Goal: Task Accomplishment & Management: Manage account settings

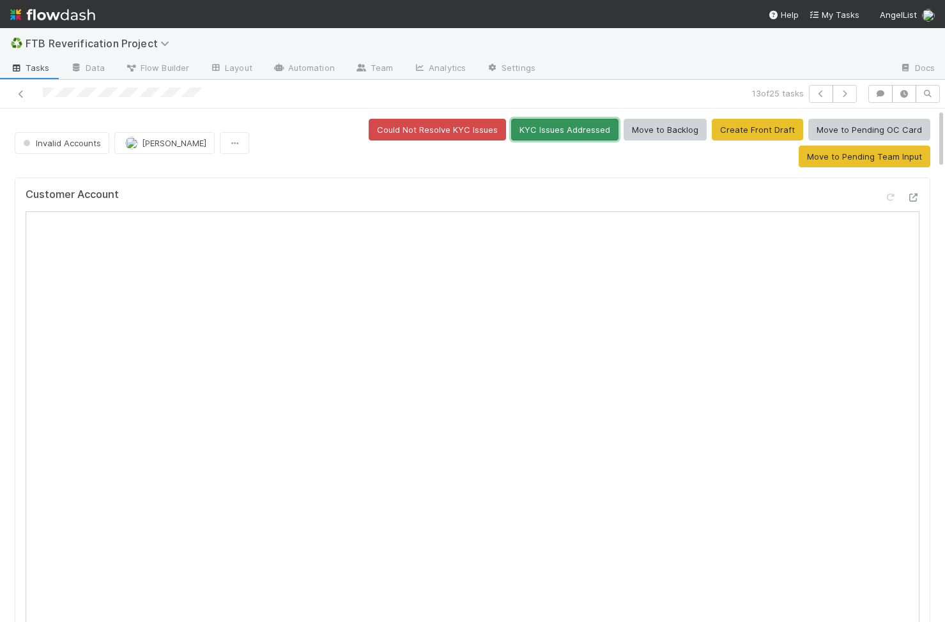
click at [511, 128] on button "KYC Issues Addressed" at bounding box center [564, 130] width 107 height 22
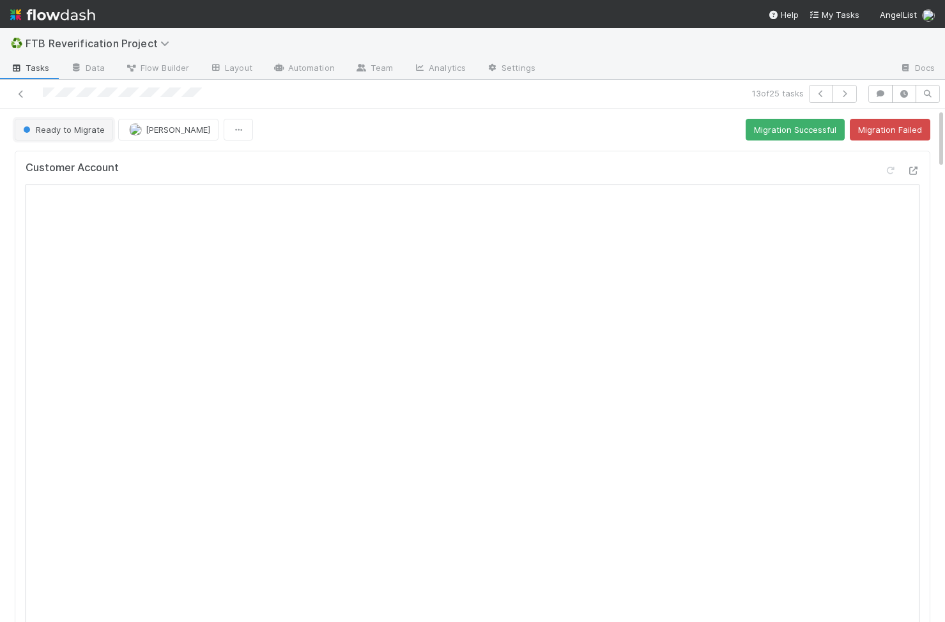
click at [68, 124] on button "Ready to Migrate" at bounding box center [64, 130] width 98 height 22
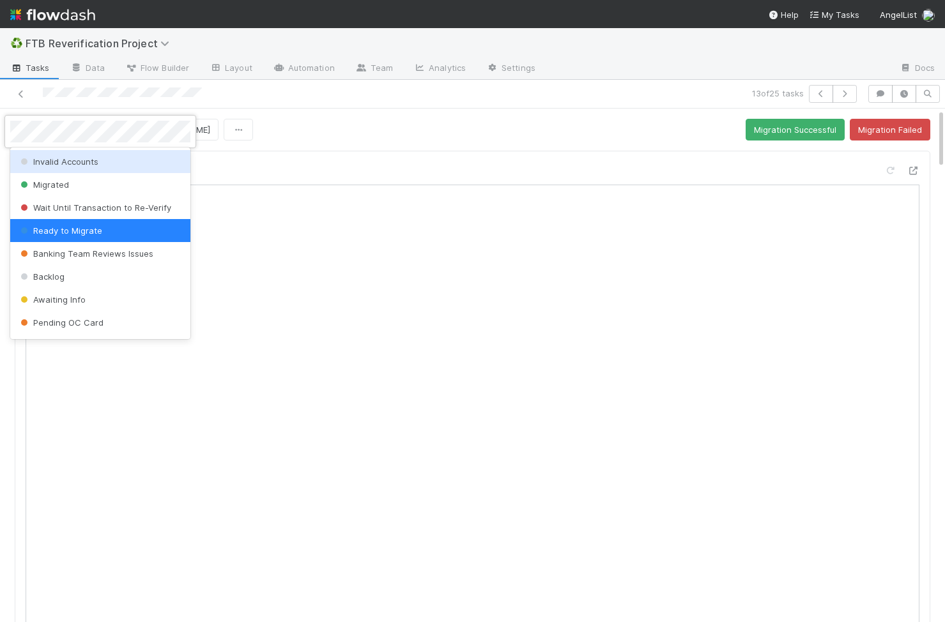
click at [89, 164] on span "Invalid Accounts" at bounding box center [58, 161] width 80 height 10
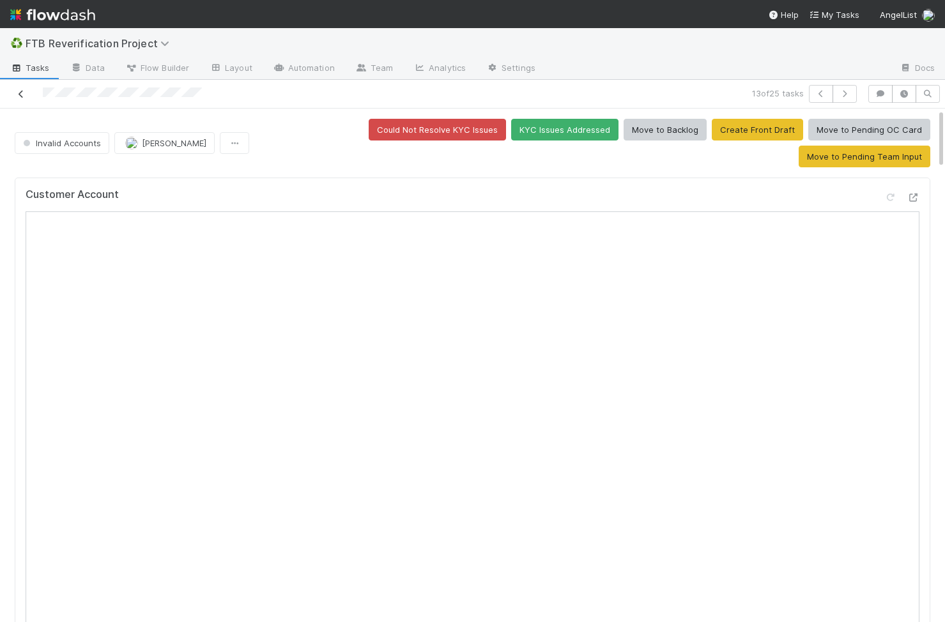
click at [19, 94] on icon at bounding box center [21, 94] width 13 height 8
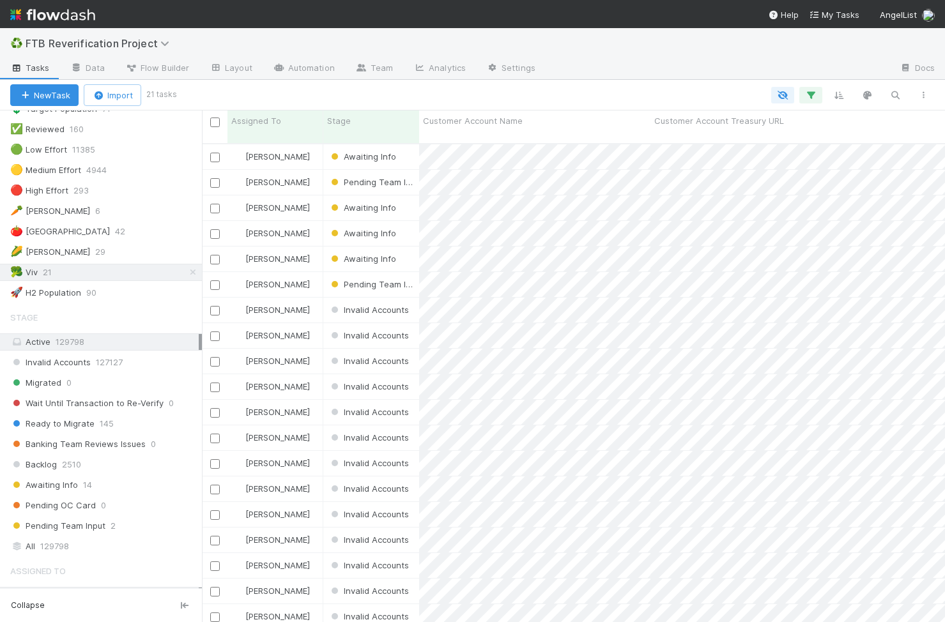
scroll to position [206, 0]
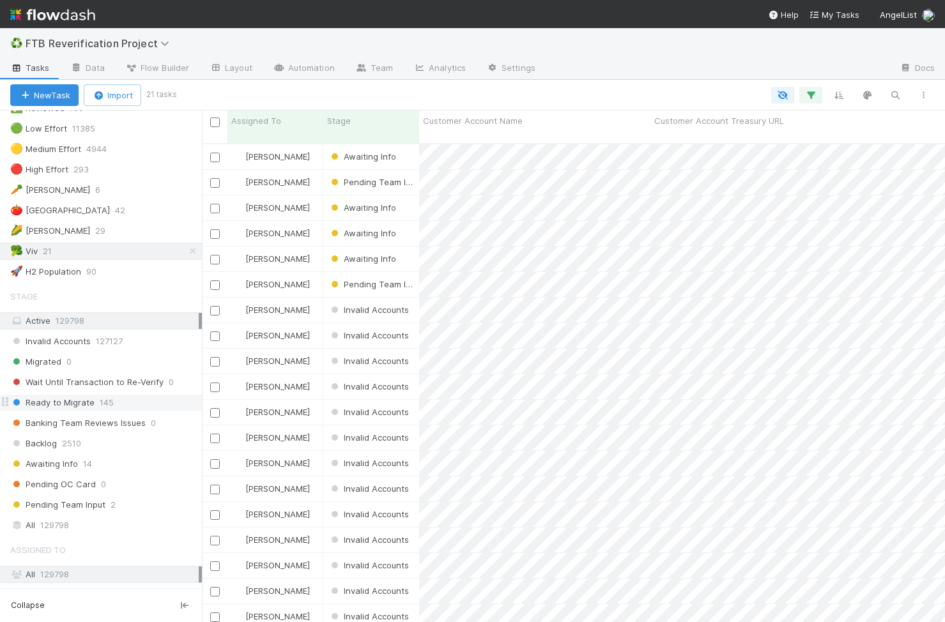
click at [123, 407] on div "Ready to Migrate 145" at bounding box center [106, 403] width 192 height 16
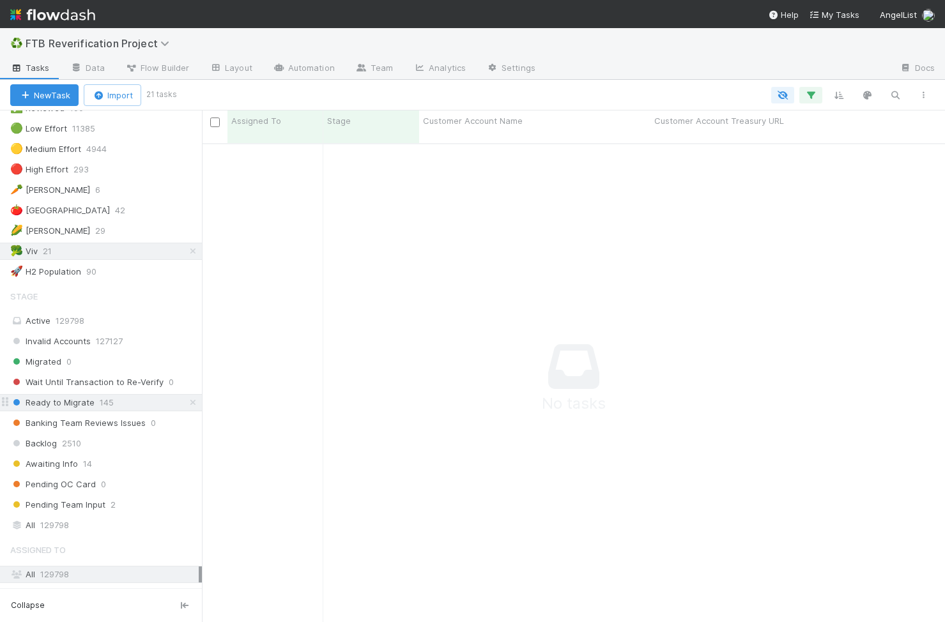
scroll to position [489, 743]
click at [195, 250] on icon at bounding box center [193, 251] width 13 height 8
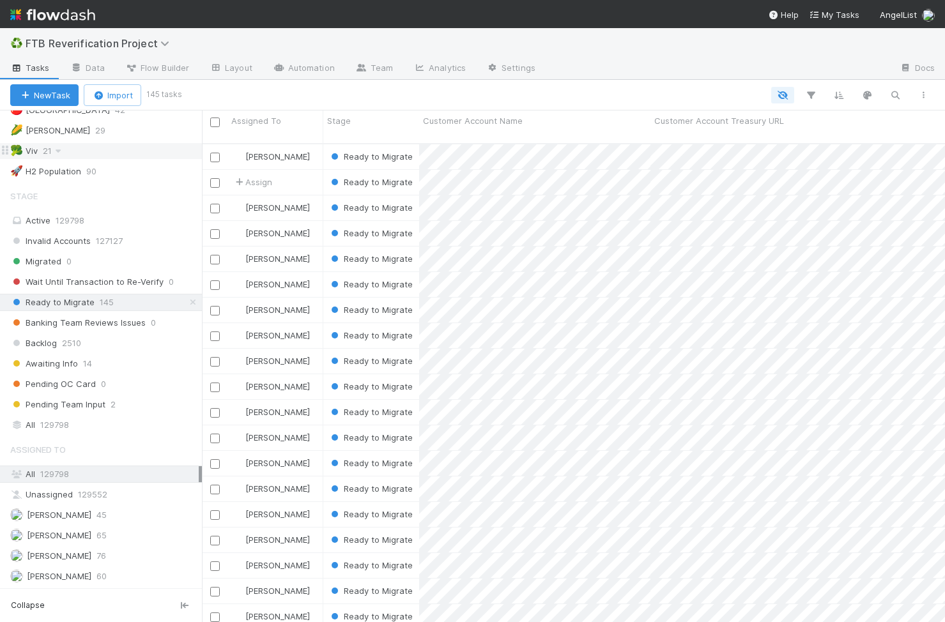
scroll to position [489, 743]
click at [80, 574] on div "[PERSON_NAME] 60" at bounding box center [104, 576] width 188 height 16
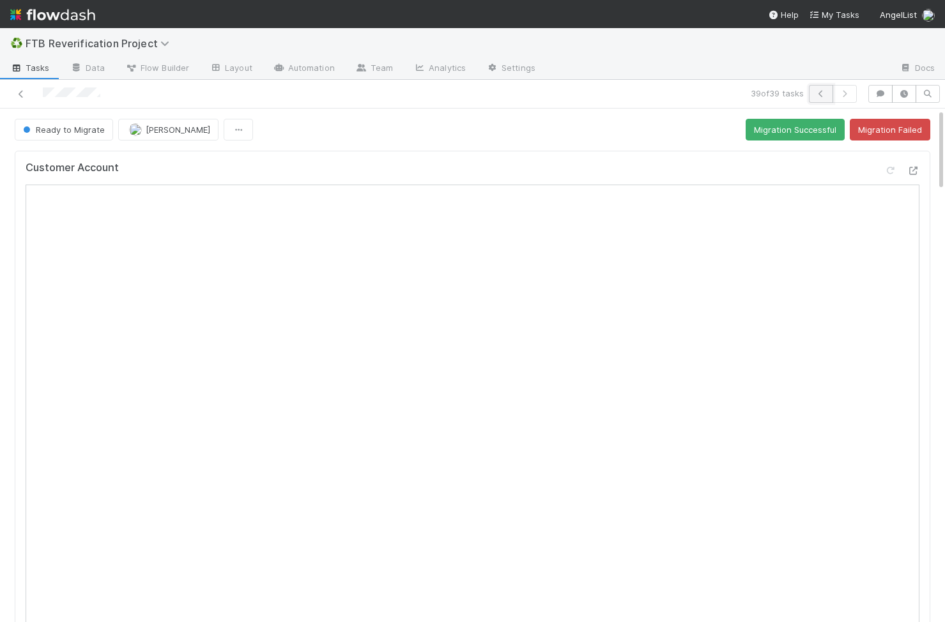
click at [827, 89] on button "button" at bounding box center [821, 94] width 24 height 18
click at [822, 91] on icon "button" at bounding box center [820, 94] width 13 height 8
click at [826, 95] on icon "button" at bounding box center [820, 94] width 13 height 8
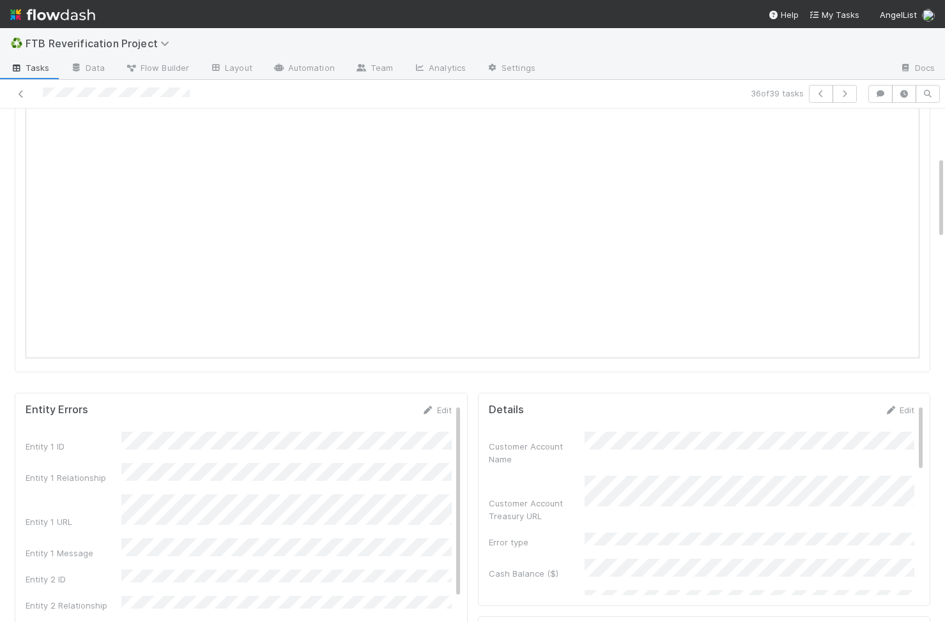
scroll to position [116, 0]
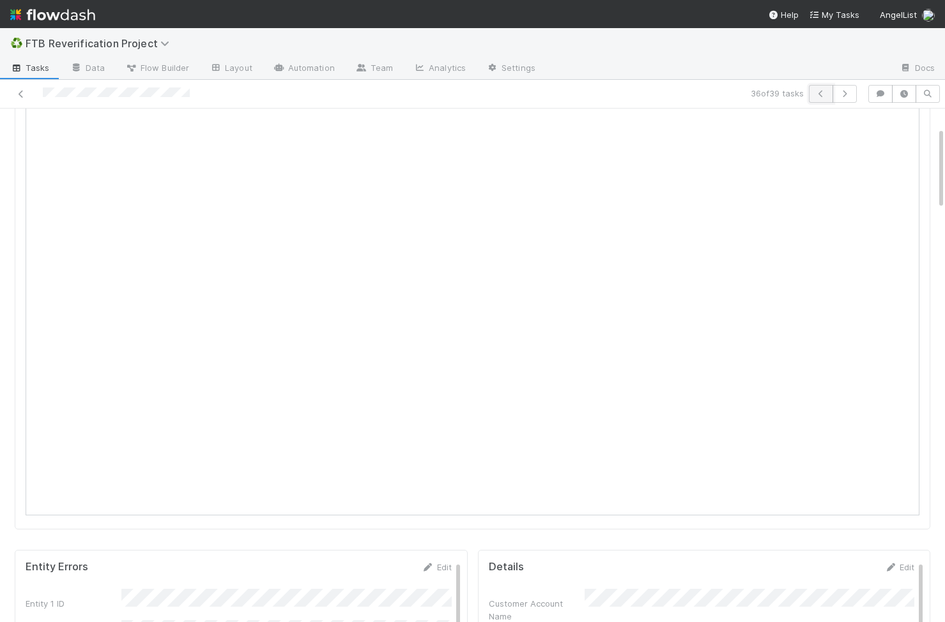
click at [820, 98] on button "button" at bounding box center [821, 94] width 24 height 18
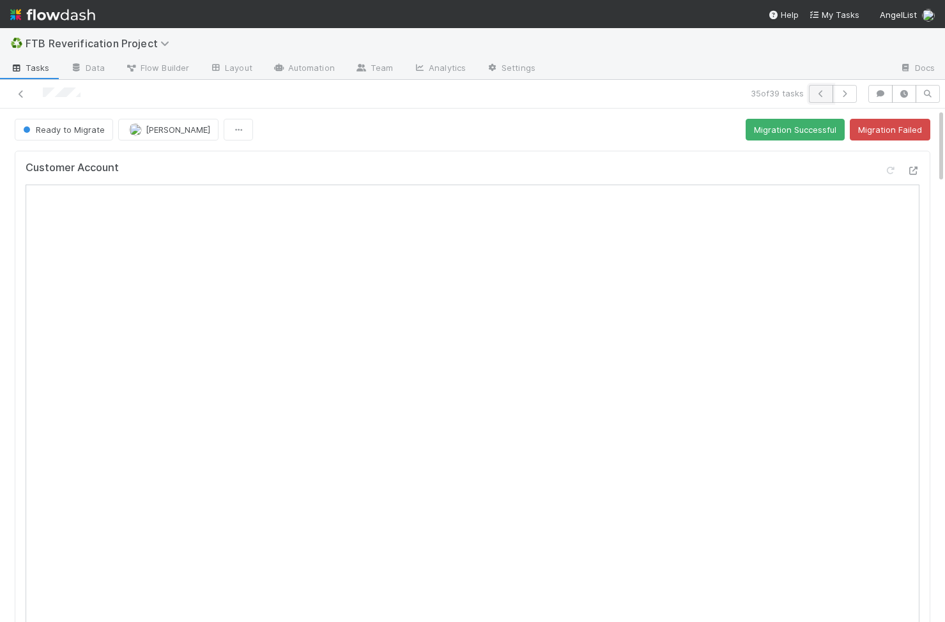
click at [820, 98] on button "button" at bounding box center [821, 94] width 24 height 18
click at [816, 93] on icon "button" at bounding box center [820, 94] width 13 height 8
click at [823, 91] on icon "button" at bounding box center [820, 94] width 13 height 8
click at [825, 95] on icon "button" at bounding box center [820, 94] width 13 height 8
click at [825, 93] on icon "button" at bounding box center [820, 94] width 13 height 8
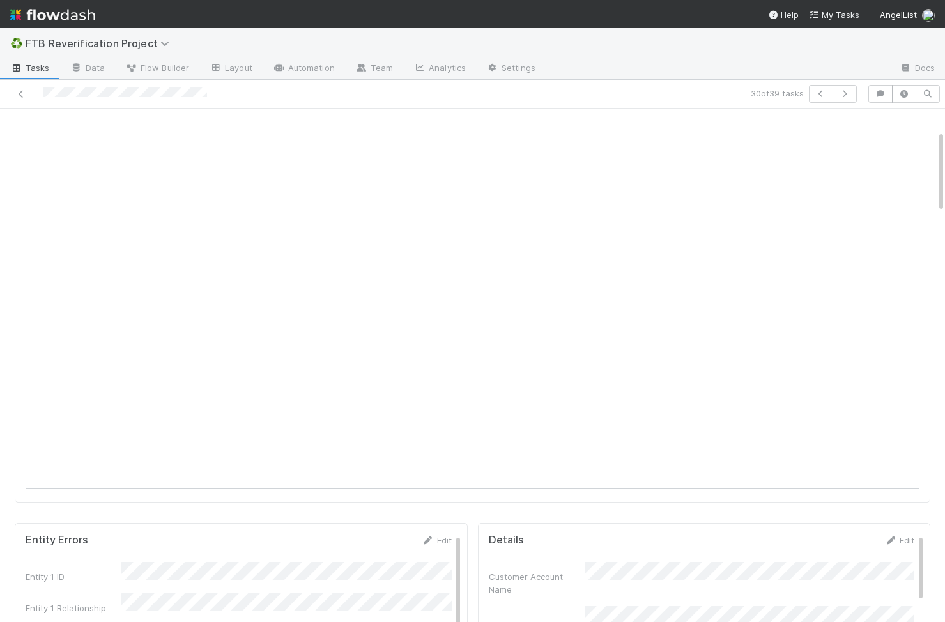
scroll to position [118, 0]
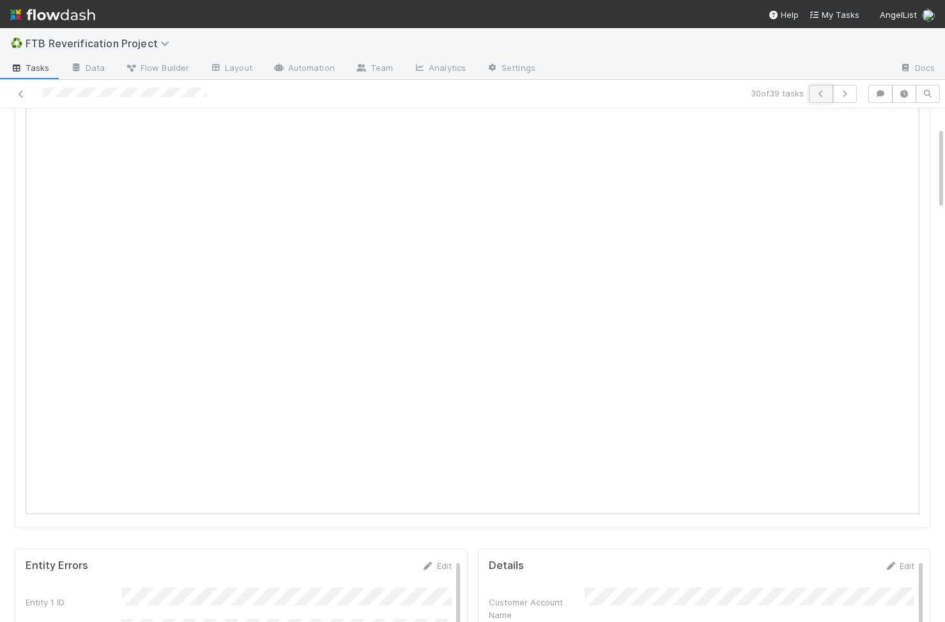
click at [823, 96] on icon "button" at bounding box center [820, 94] width 13 height 8
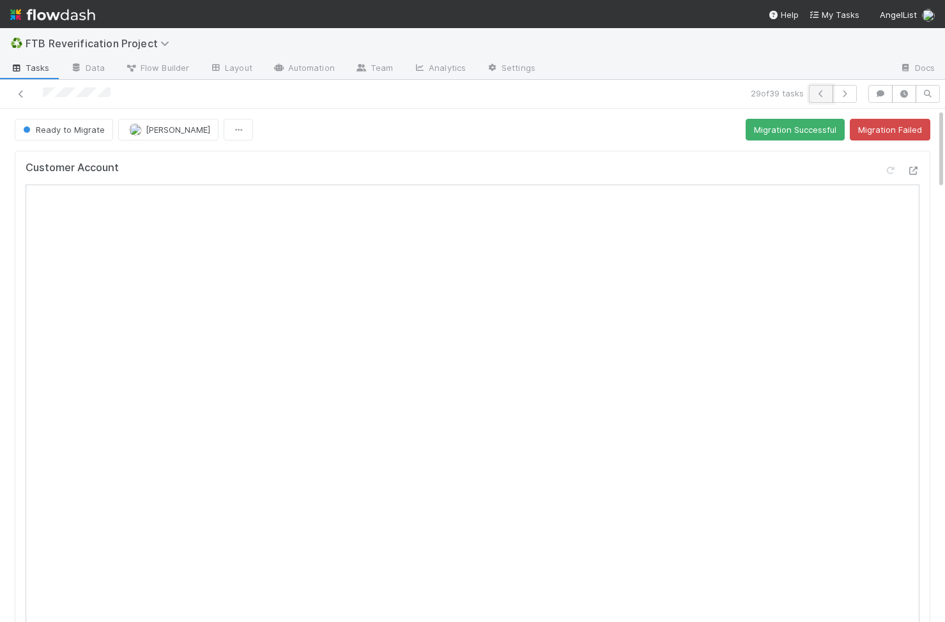
click at [818, 96] on icon "button" at bounding box center [820, 94] width 13 height 8
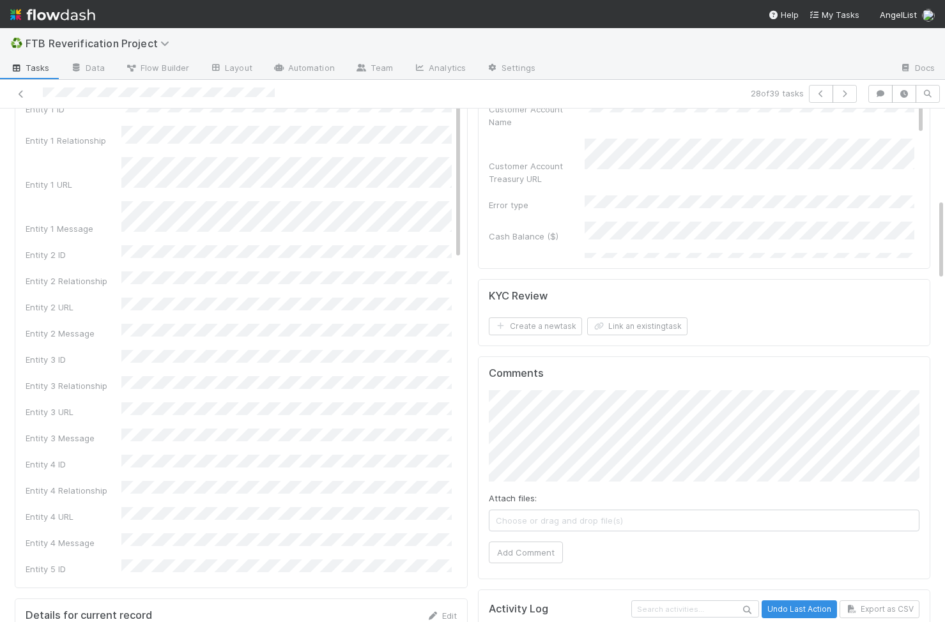
scroll to position [687, 0]
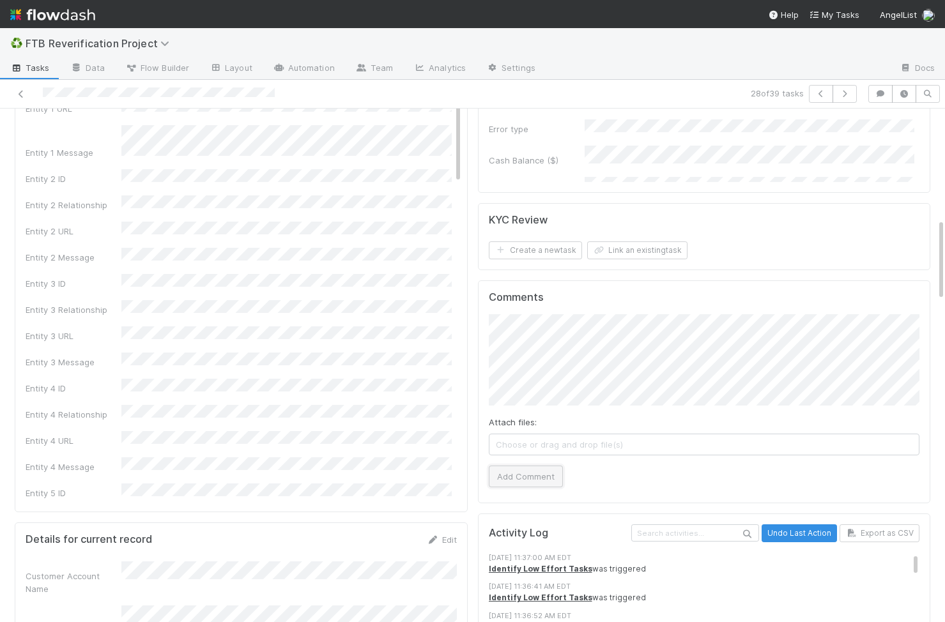
click at [547, 471] on button "Add Comment" at bounding box center [526, 477] width 74 height 22
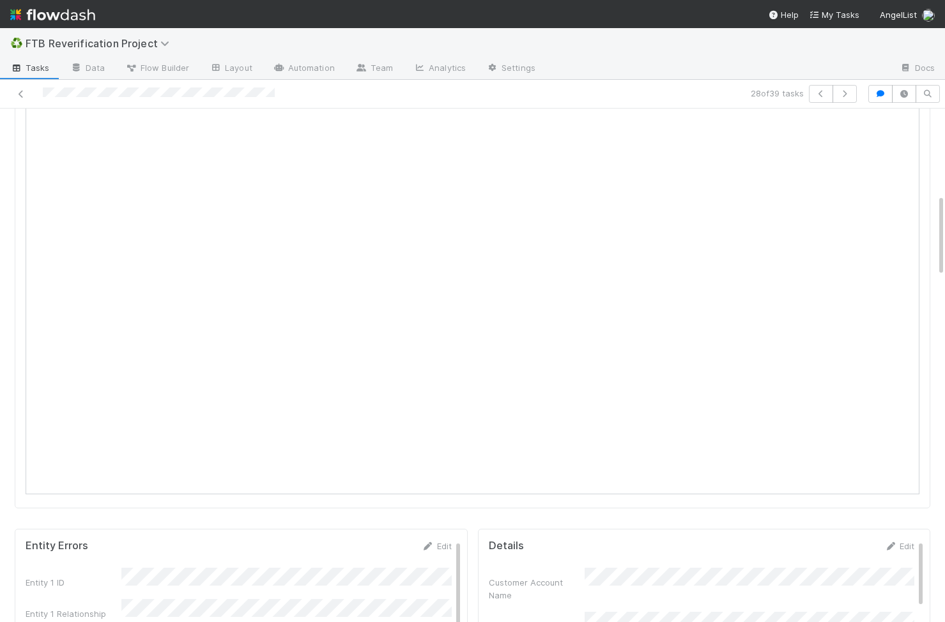
scroll to position [0, 0]
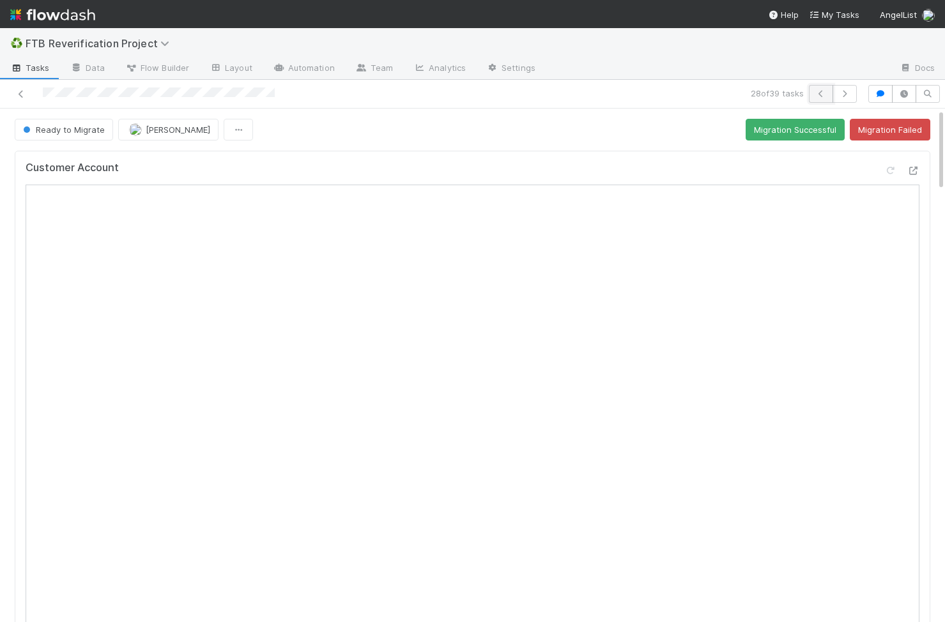
click at [820, 90] on icon "button" at bounding box center [820, 94] width 13 height 8
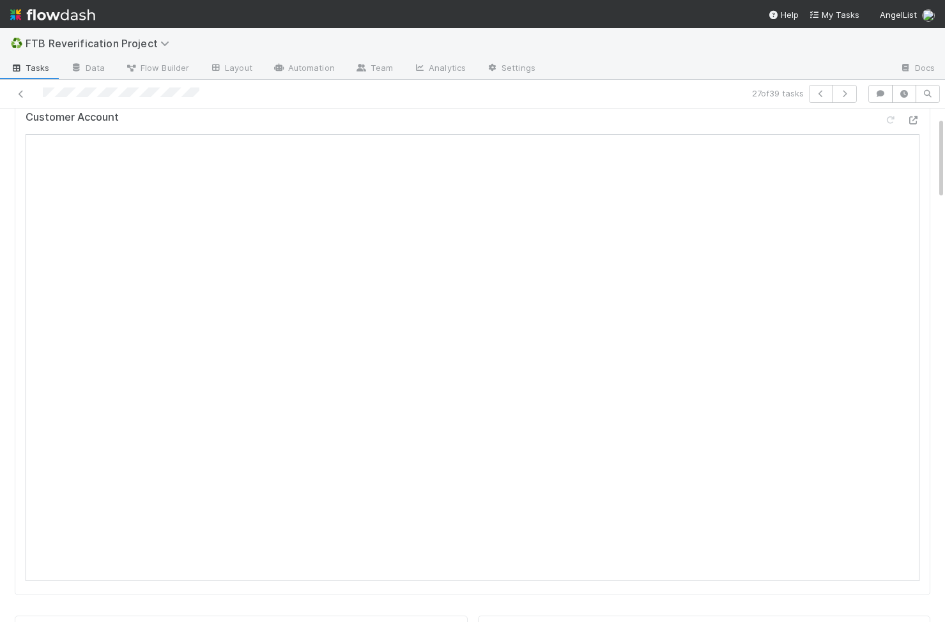
scroll to position [0, 3]
click at [843, 100] on button "button" at bounding box center [844, 94] width 24 height 18
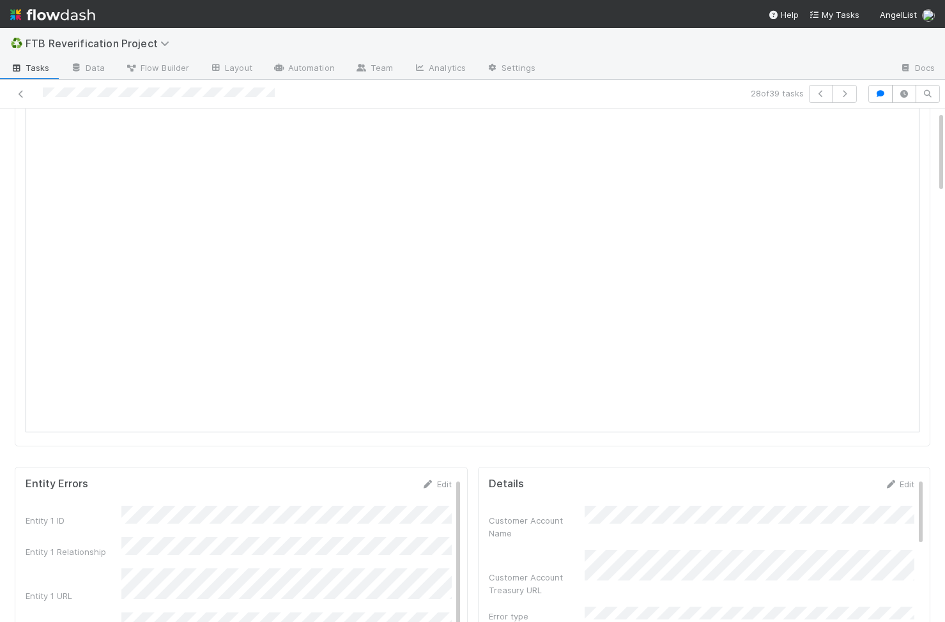
scroll to position [227, 0]
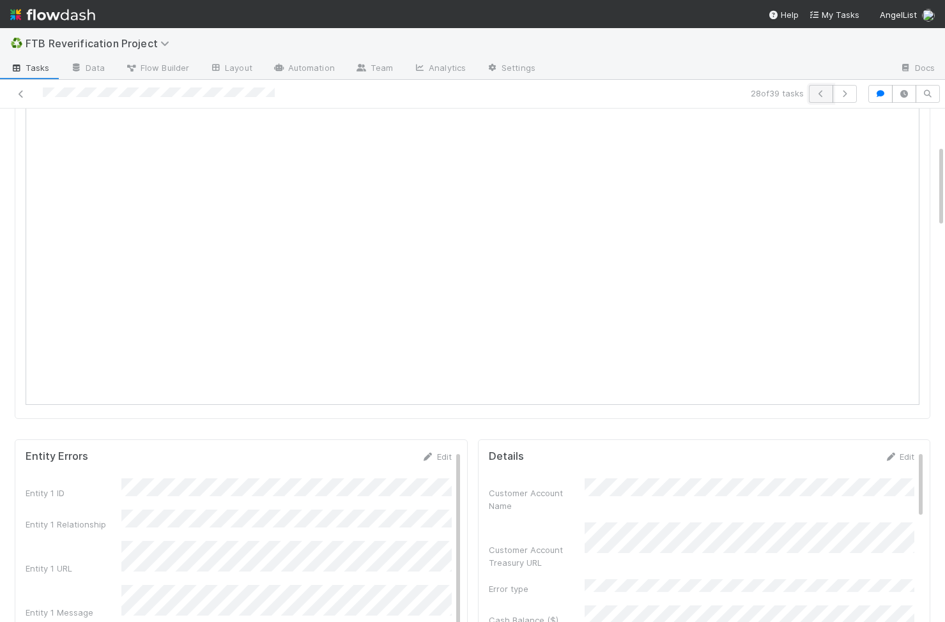
click at [829, 88] on button "button" at bounding box center [821, 94] width 24 height 18
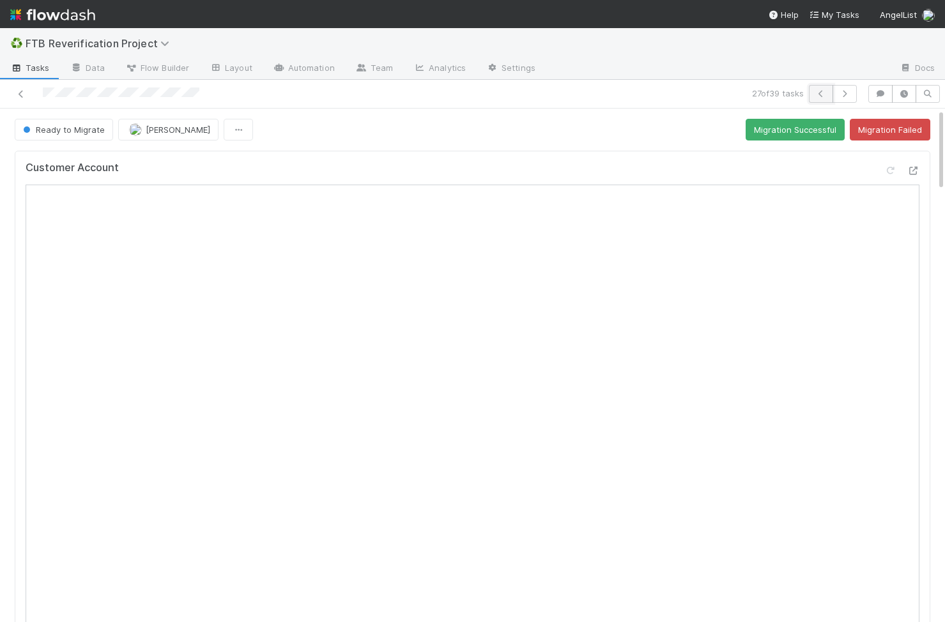
click at [829, 88] on button "button" at bounding box center [821, 94] width 24 height 18
click at [817, 95] on icon "button" at bounding box center [820, 94] width 13 height 8
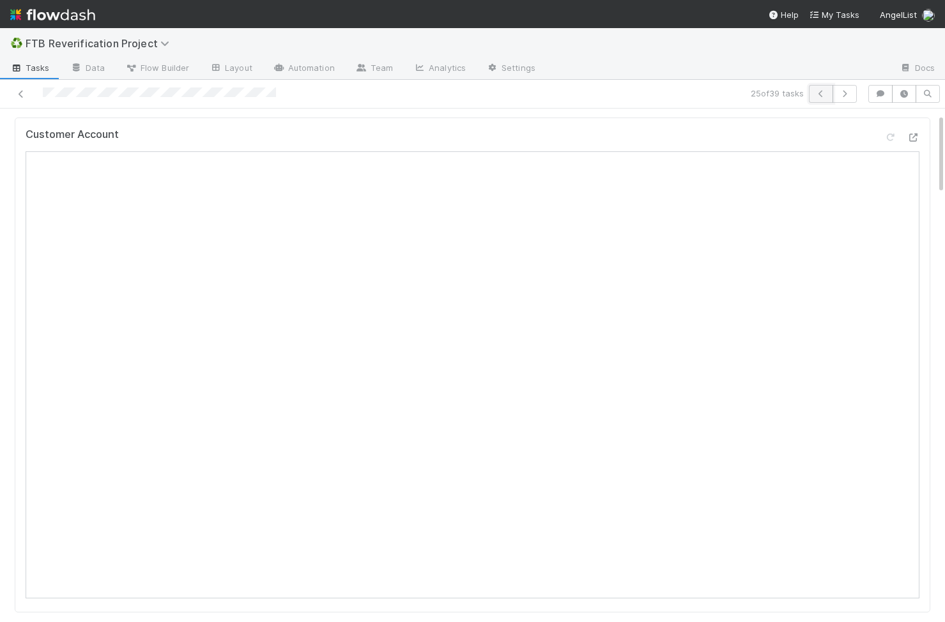
click at [815, 90] on icon "button" at bounding box center [820, 94] width 13 height 8
click at [820, 88] on button "button" at bounding box center [821, 94] width 24 height 18
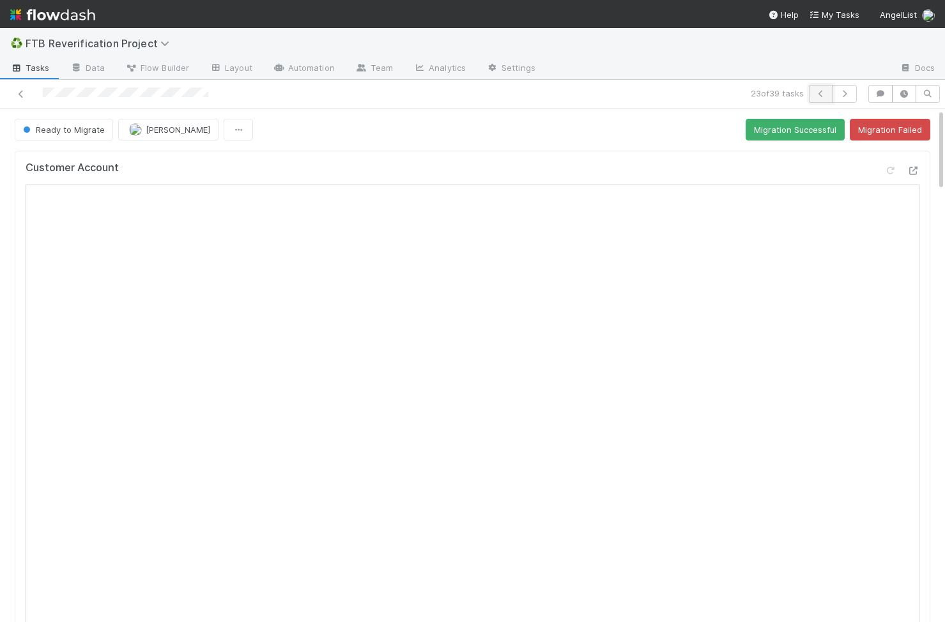
click at [819, 98] on button "button" at bounding box center [821, 94] width 24 height 18
click at [816, 98] on button "button" at bounding box center [821, 94] width 24 height 18
click at [824, 95] on icon "button" at bounding box center [820, 94] width 13 height 8
click at [820, 91] on icon "button" at bounding box center [820, 94] width 13 height 8
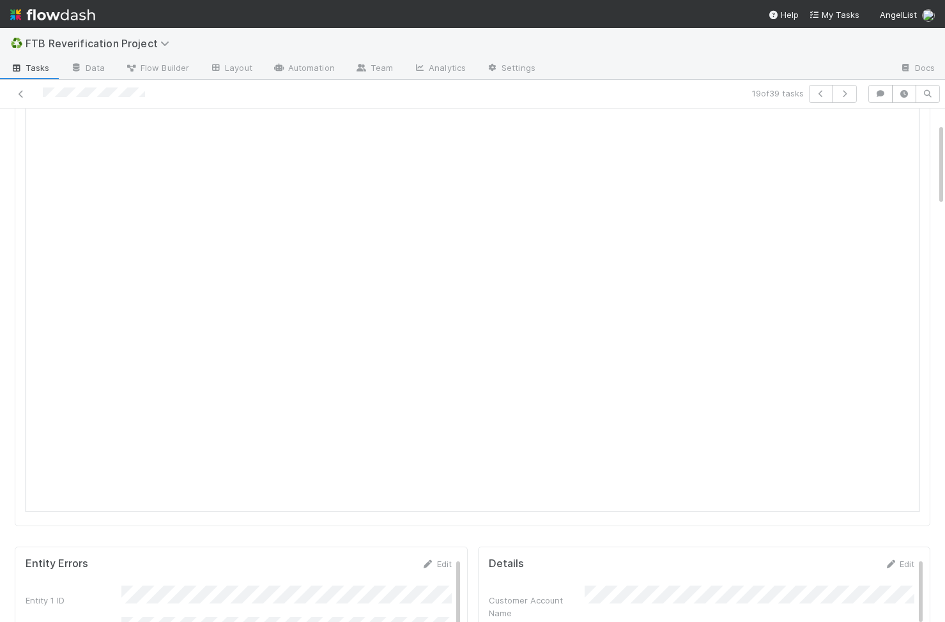
scroll to position [90, 0]
click at [816, 100] on button "button" at bounding box center [821, 94] width 24 height 18
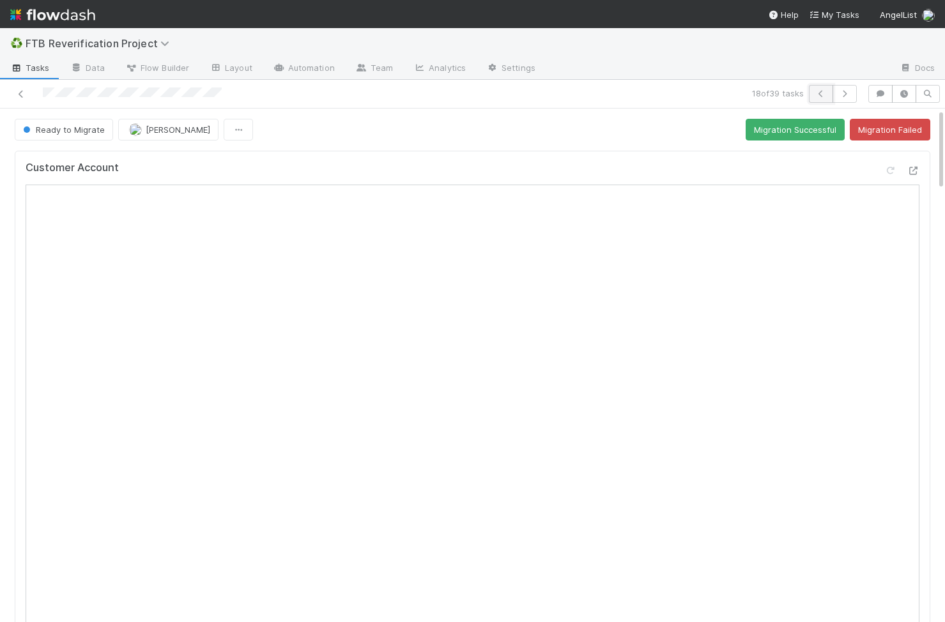
click at [827, 97] on button "button" at bounding box center [821, 94] width 24 height 18
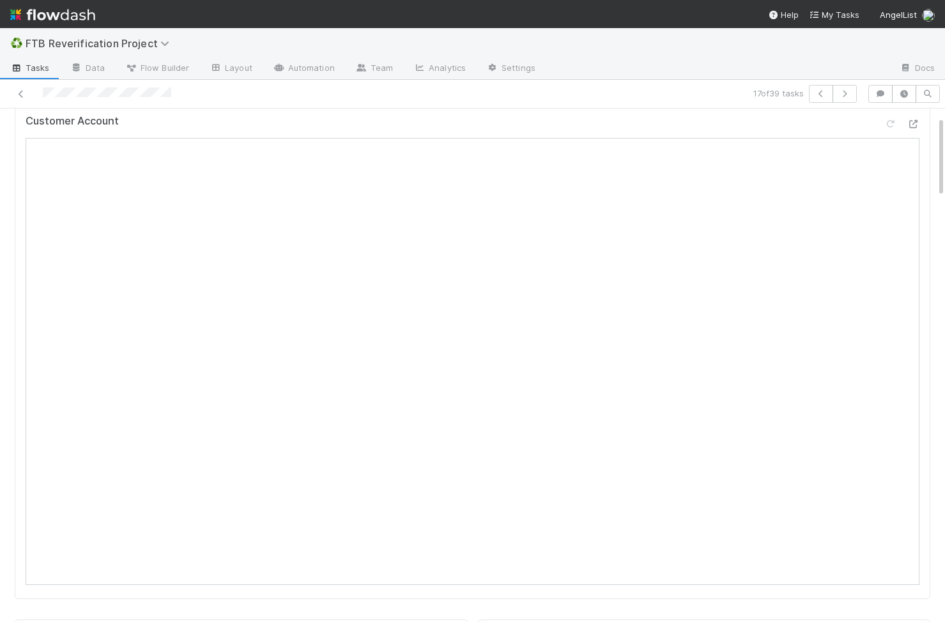
scroll to position [48, 0]
click at [826, 97] on icon "button" at bounding box center [820, 94] width 13 height 8
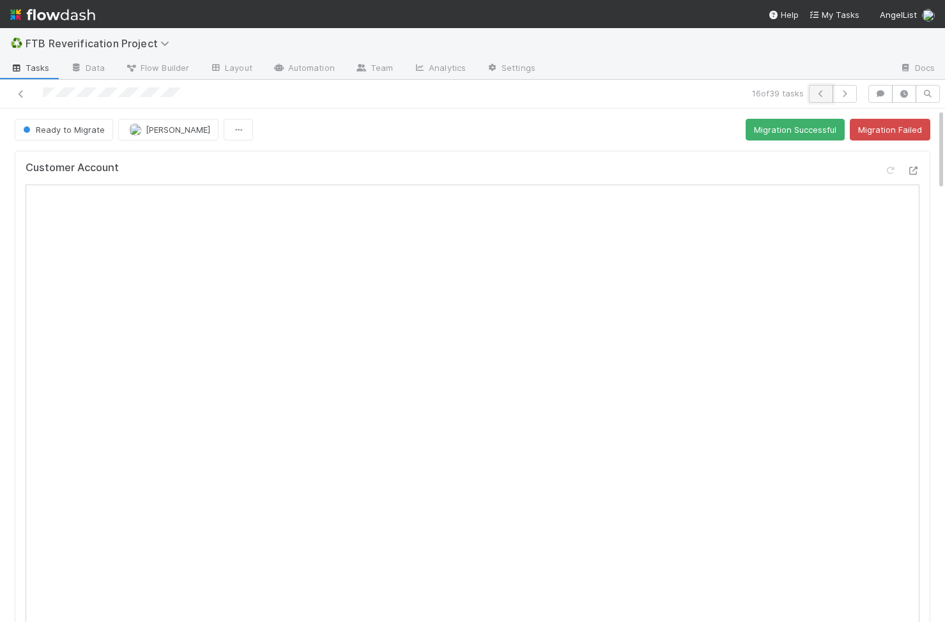
click at [820, 96] on icon "button" at bounding box center [820, 94] width 13 height 8
click at [816, 96] on icon "button" at bounding box center [820, 94] width 13 height 8
click at [820, 89] on button "button" at bounding box center [821, 94] width 24 height 18
click at [848, 95] on icon "button" at bounding box center [844, 94] width 13 height 8
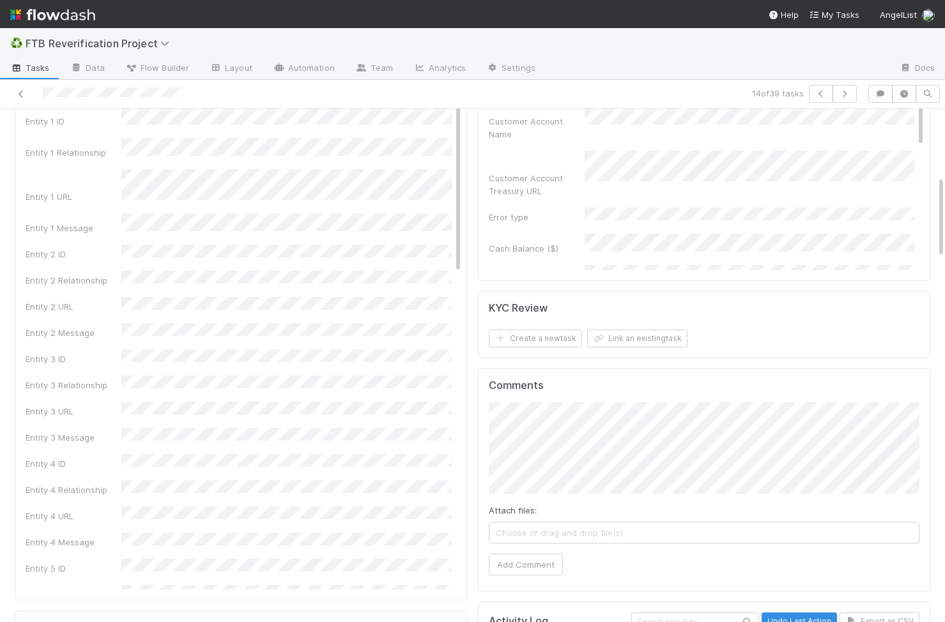
scroll to position [654, 0]
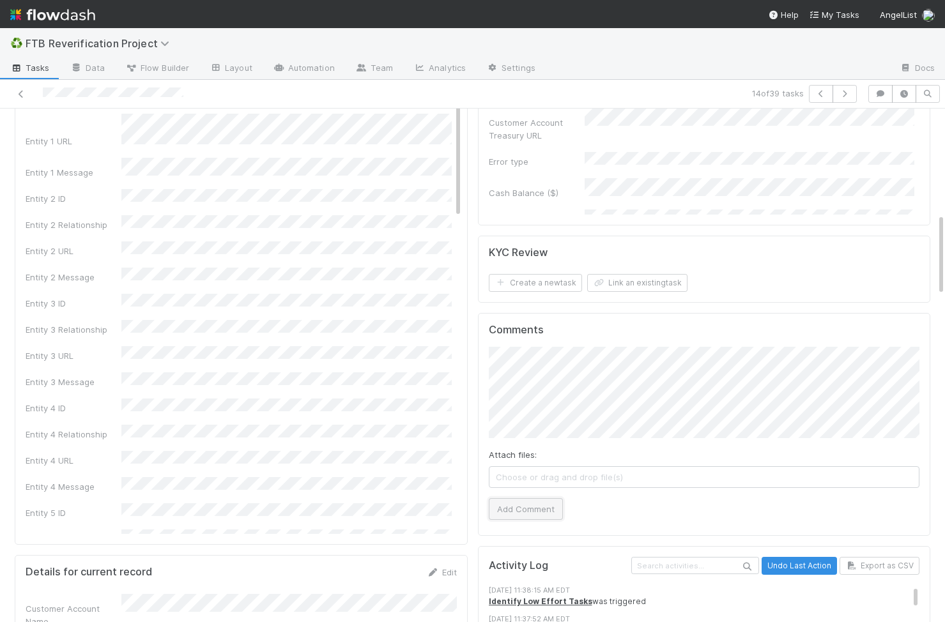
click at [540, 512] on button "Add Comment" at bounding box center [526, 509] width 74 height 22
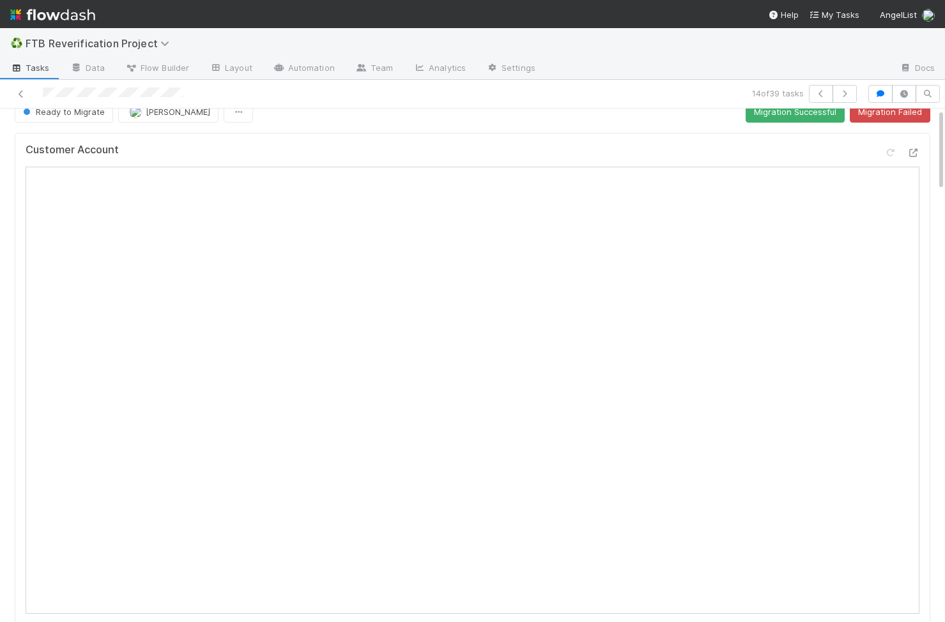
scroll to position [0, 0]
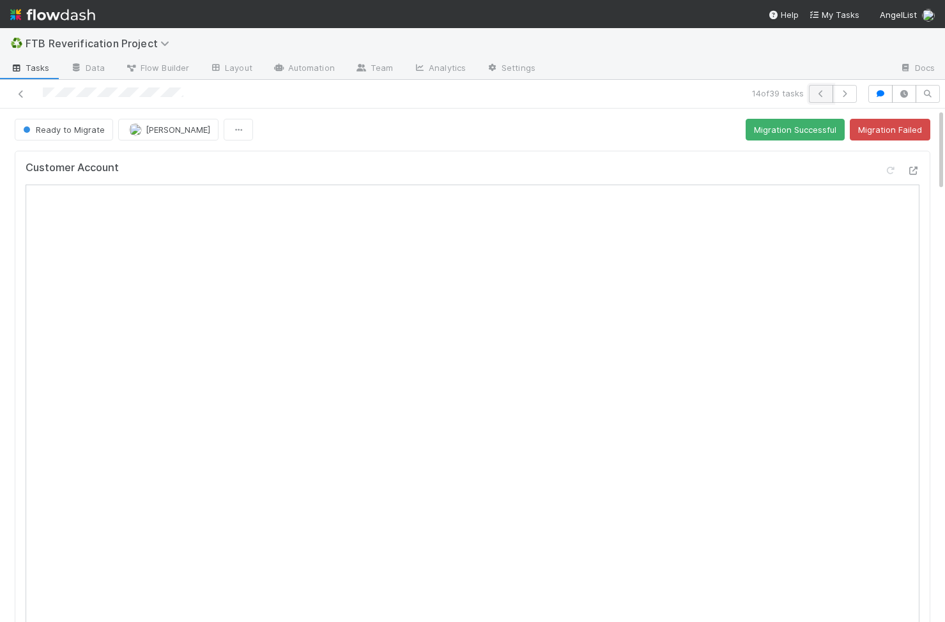
click at [817, 92] on icon "button" at bounding box center [820, 94] width 13 height 8
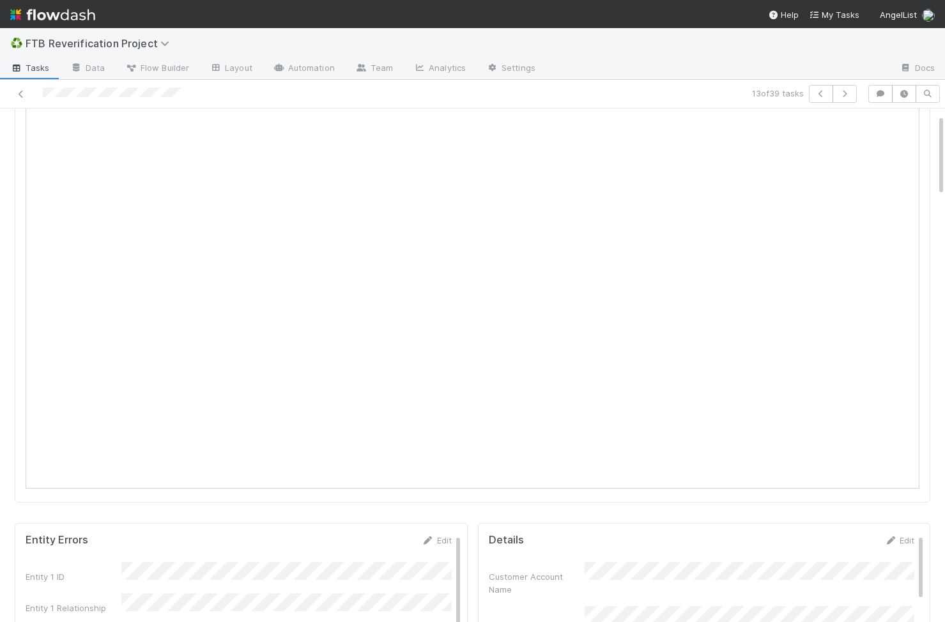
scroll to position [153, 0]
click at [816, 89] on button "button" at bounding box center [821, 94] width 24 height 18
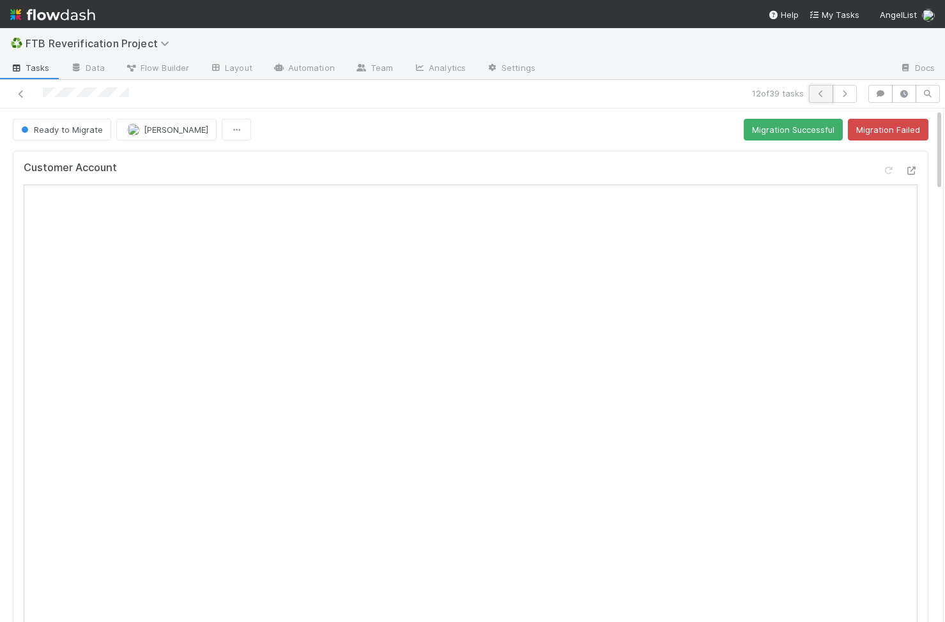
click at [816, 96] on icon "button" at bounding box center [820, 94] width 13 height 8
click at [818, 98] on button "button" at bounding box center [821, 94] width 24 height 18
click at [818, 96] on icon "button" at bounding box center [820, 94] width 13 height 8
click at [816, 96] on icon "button" at bounding box center [820, 94] width 13 height 8
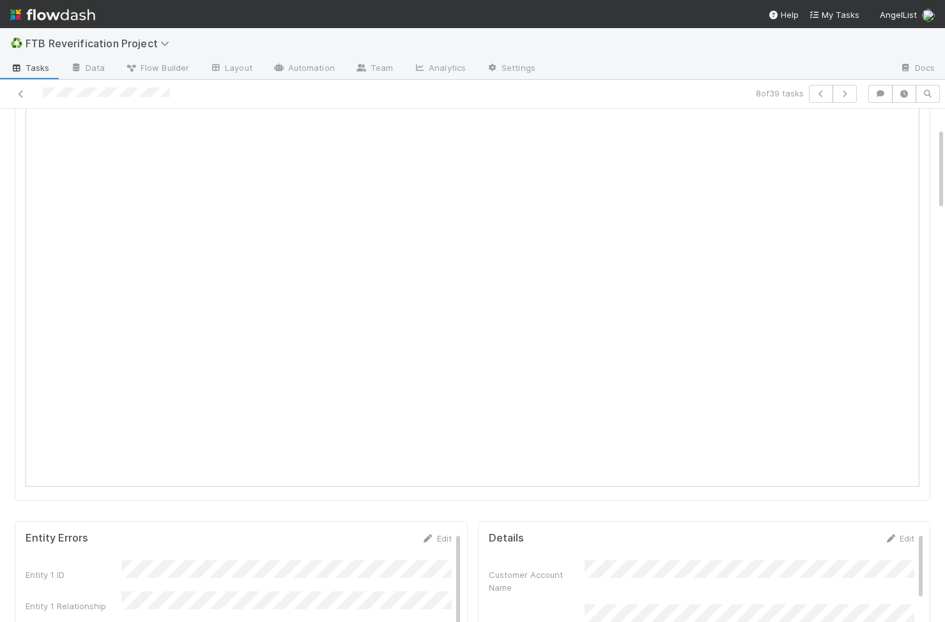
scroll to position [16, 0]
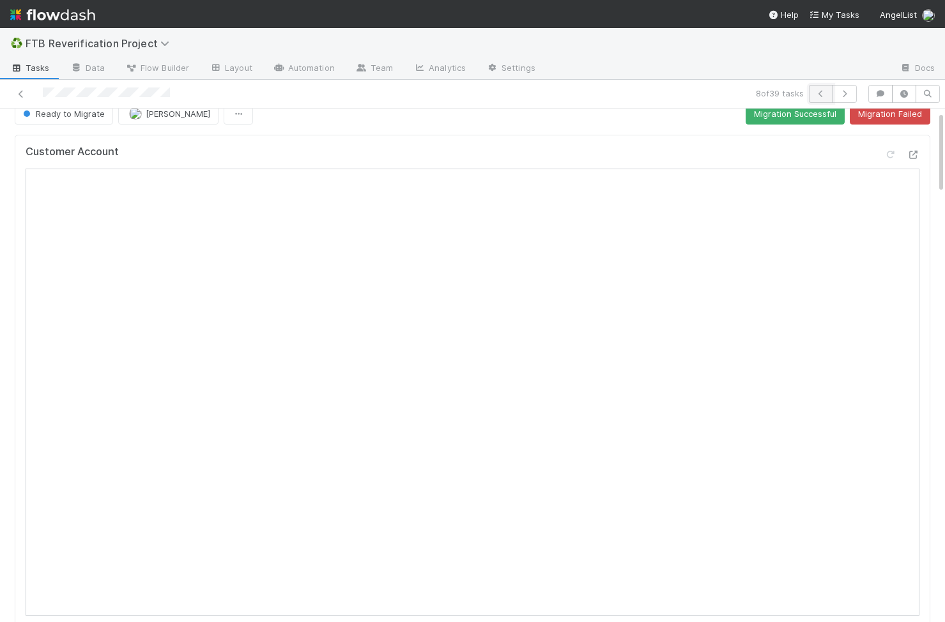
click at [816, 98] on button "button" at bounding box center [821, 94] width 24 height 18
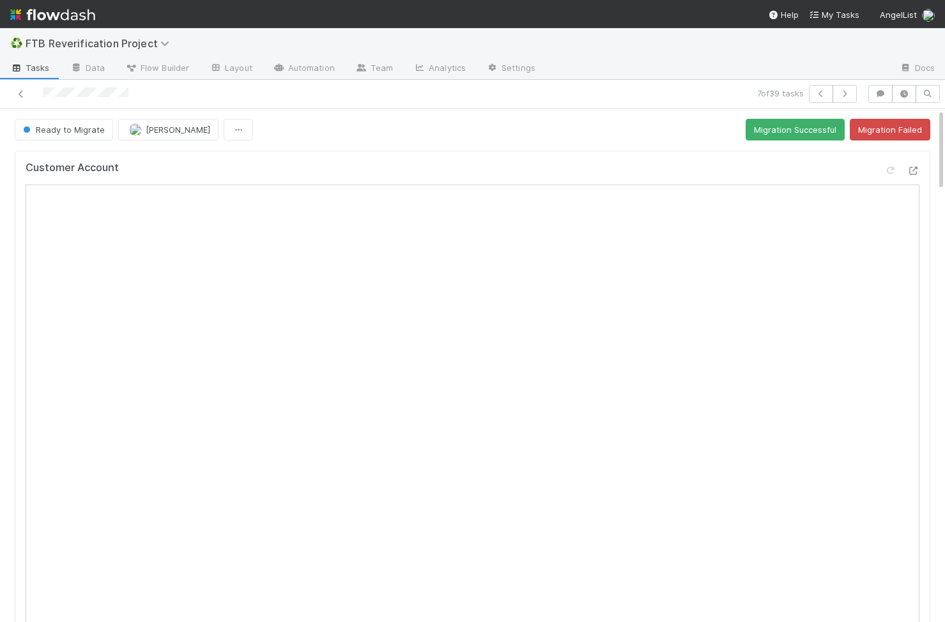
click at [25, 84] on div "7 of 39 tasks" at bounding box center [472, 94] width 945 height 29
click at [22, 95] on icon at bounding box center [21, 94] width 13 height 8
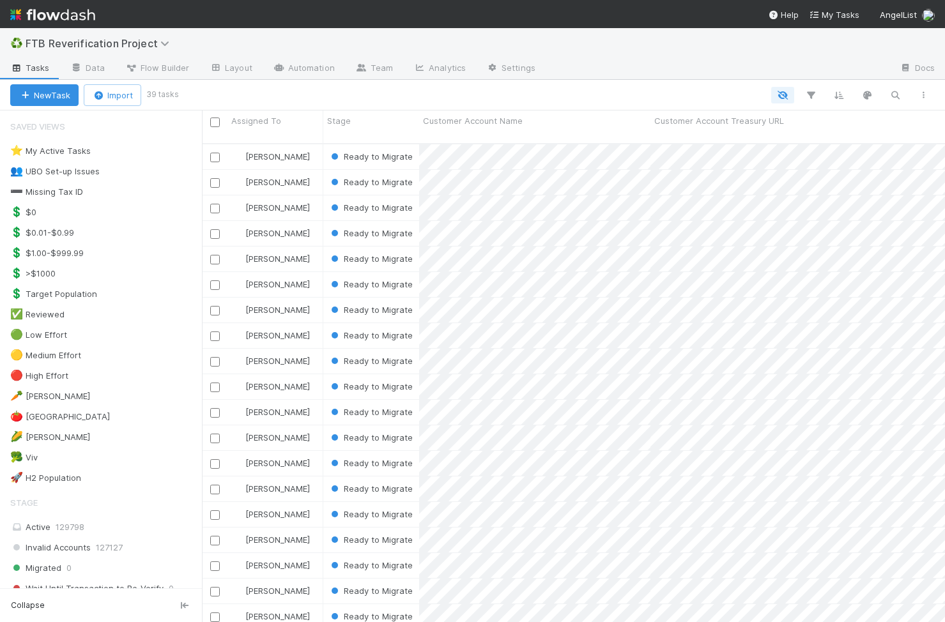
scroll to position [0, 1]
click at [125, 450] on div "🥦 Viv" at bounding box center [106, 458] width 192 height 16
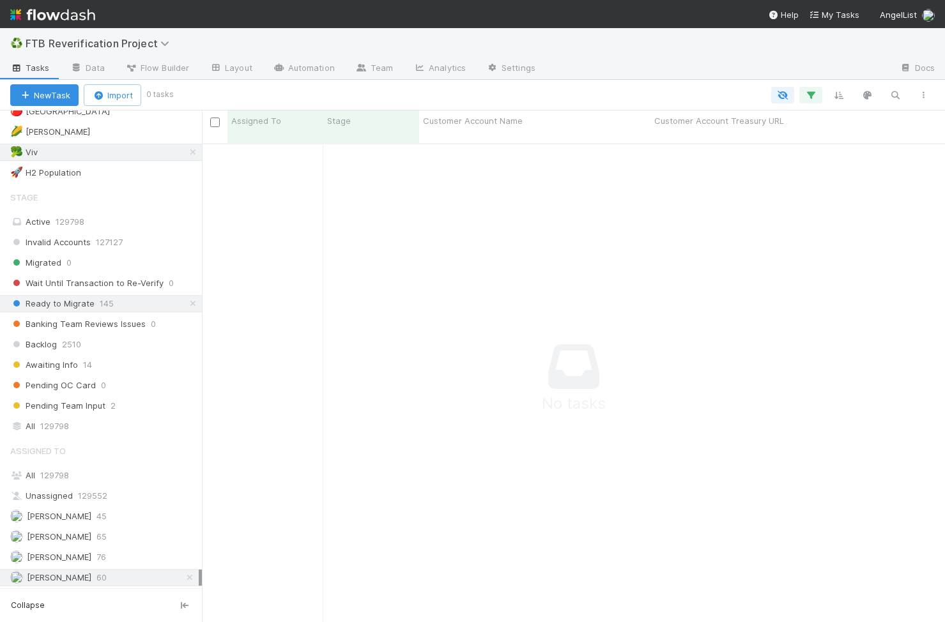
scroll to position [489, 743]
click at [102, 236] on span "127127" at bounding box center [109, 241] width 27 height 16
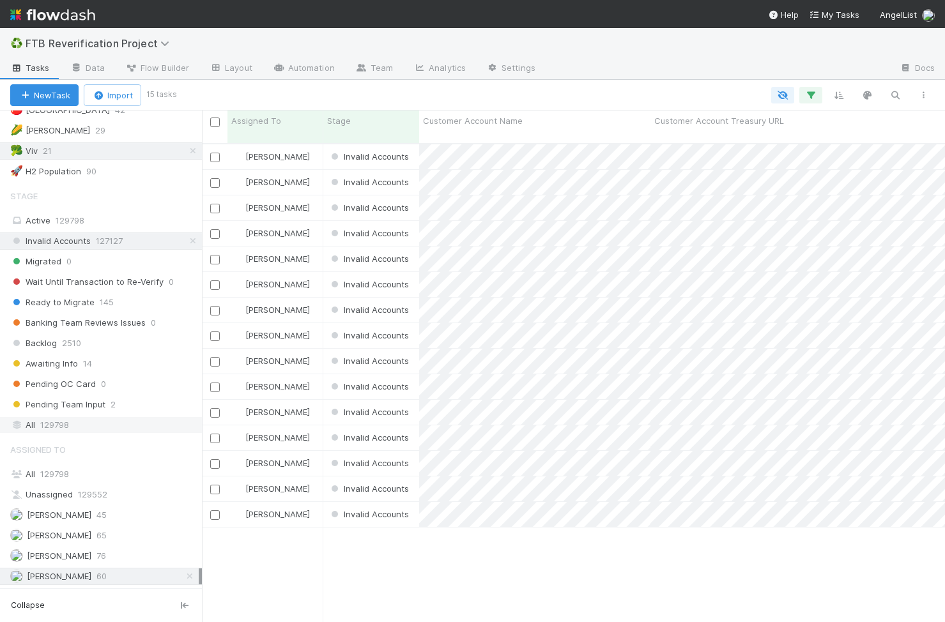
scroll to position [489, 743]
click at [72, 427] on div "All 129798" at bounding box center [104, 425] width 188 height 16
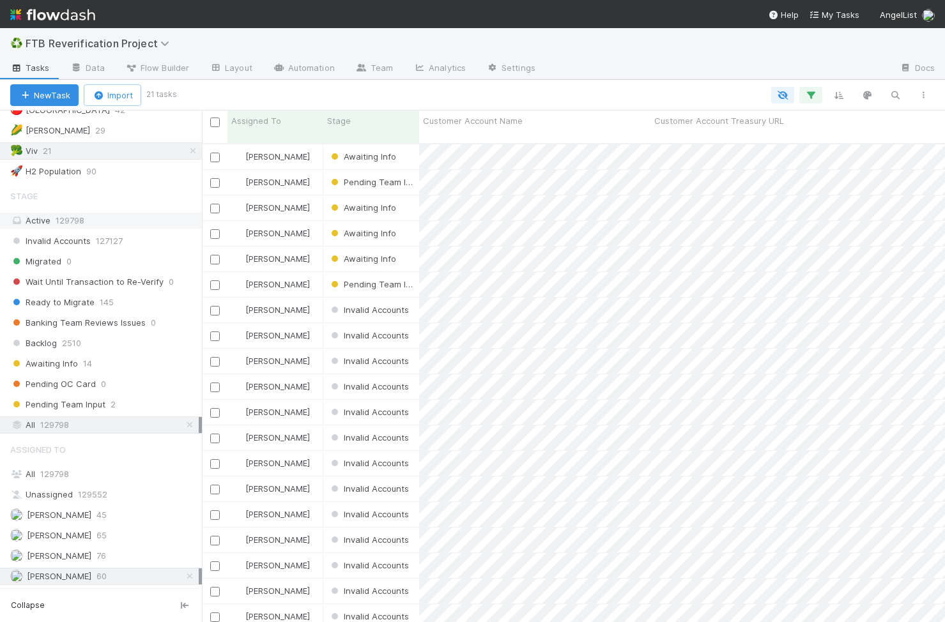
scroll to position [489, 743]
click at [312, 302] on div "[PERSON_NAME]" at bounding box center [275, 310] width 96 height 25
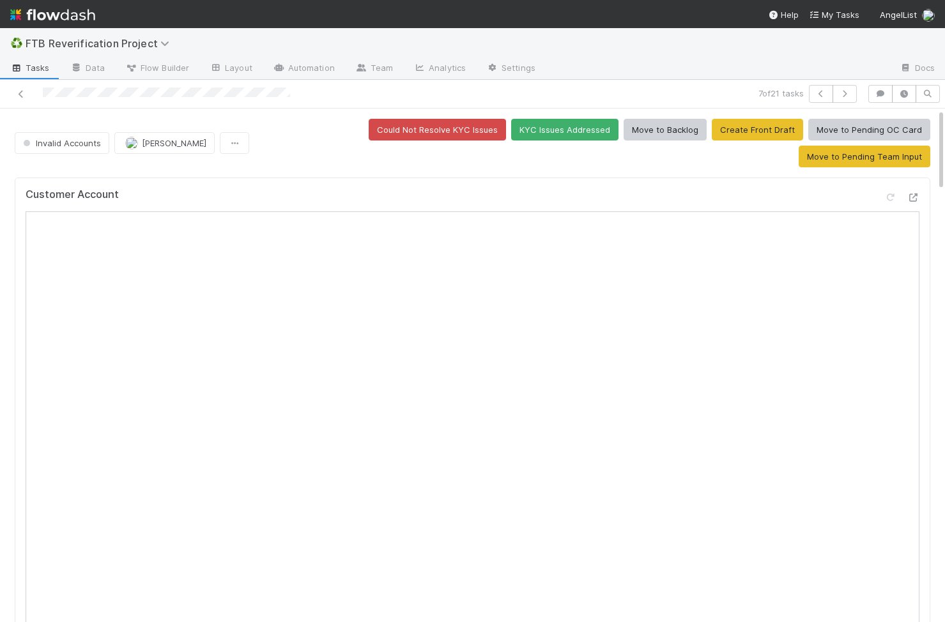
click at [383, 188] on div "Customer Account" at bounding box center [473, 199] width 894 height 23
click at [845, 94] on icon "button" at bounding box center [844, 94] width 13 height 8
click at [851, 89] on button "button" at bounding box center [844, 94] width 24 height 18
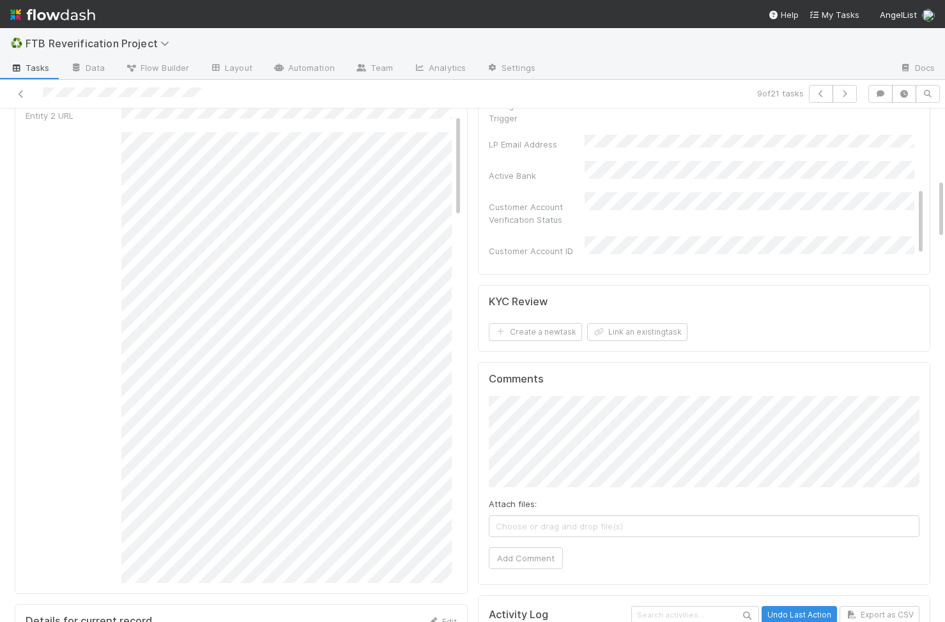
scroll to position [664, 0]
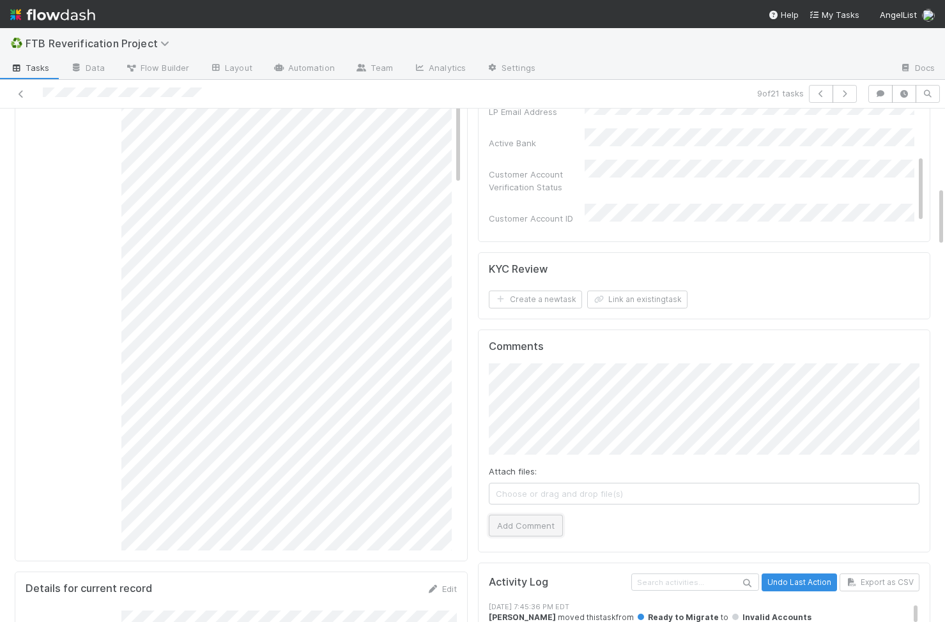
click at [548, 515] on button "Add Comment" at bounding box center [526, 526] width 74 height 22
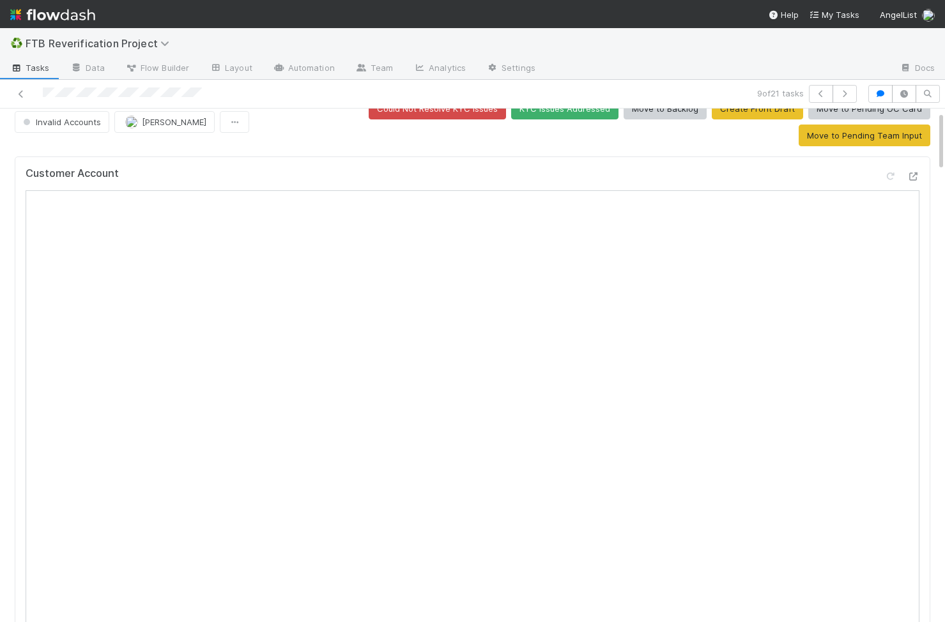
scroll to position [0, 0]
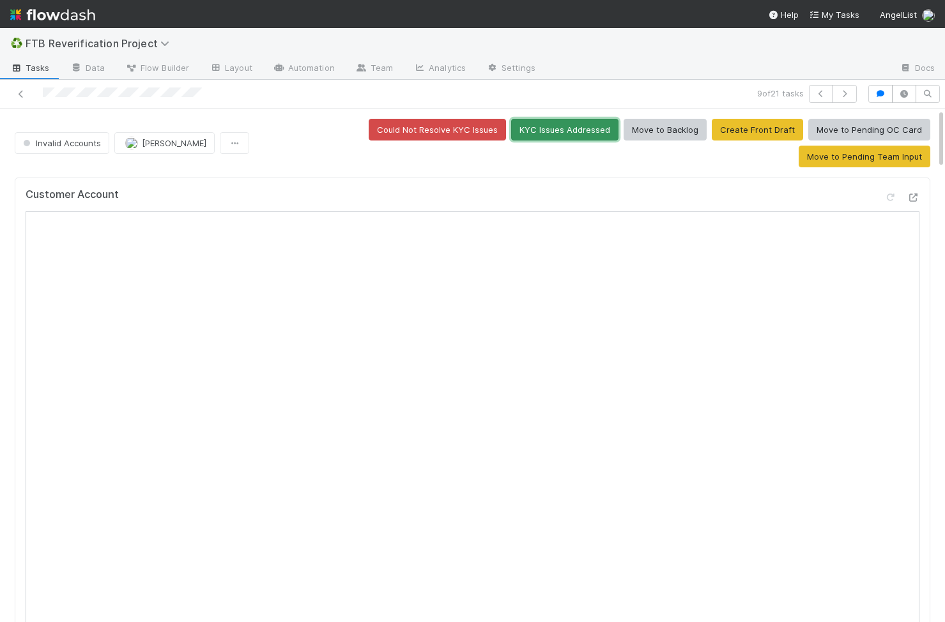
click at [511, 135] on button "KYC Issues Addressed" at bounding box center [564, 130] width 107 height 22
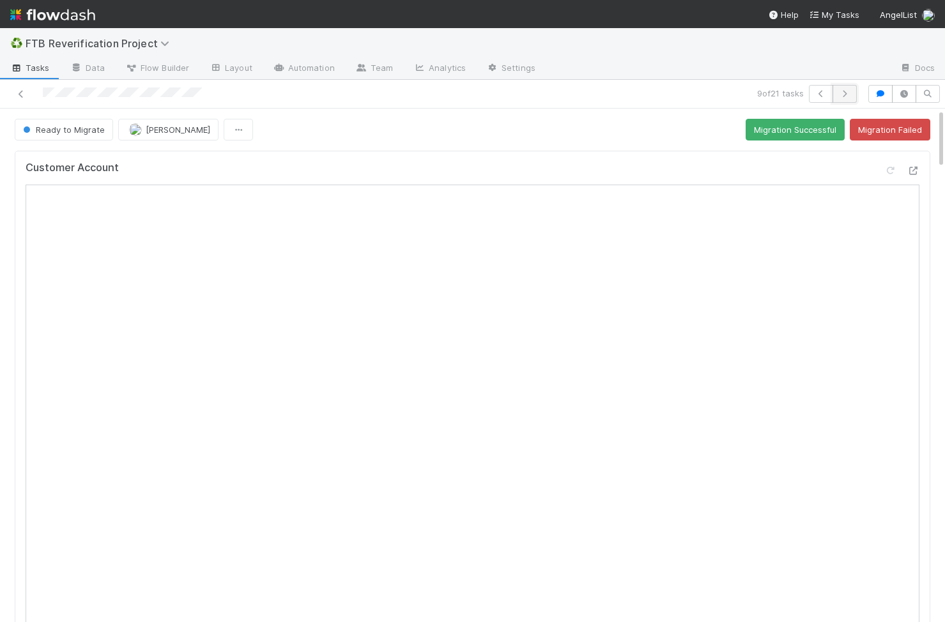
click at [848, 96] on icon "button" at bounding box center [844, 94] width 13 height 8
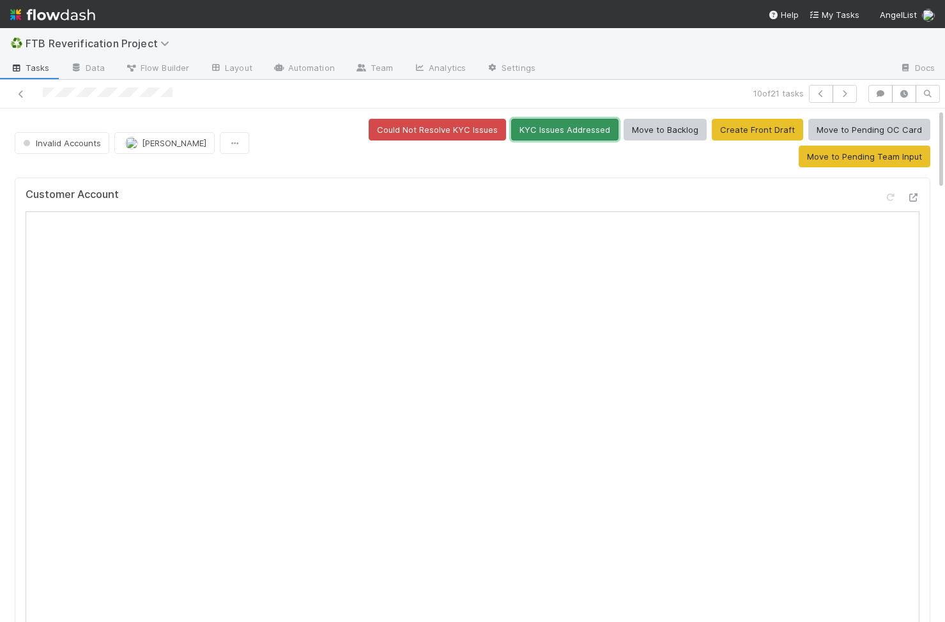
click at [511, 138] on button "KYC Issues Addressed" at bounding box center [564, 130] width 107 height 22
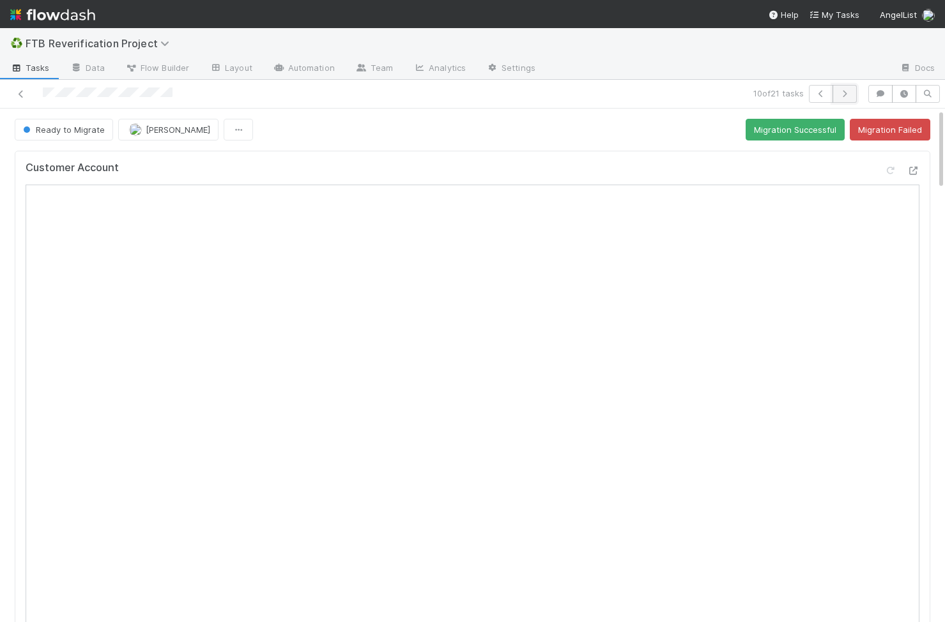
click at [848, 89] on button "button" at bounding box center [844, 94] width 24 height 18
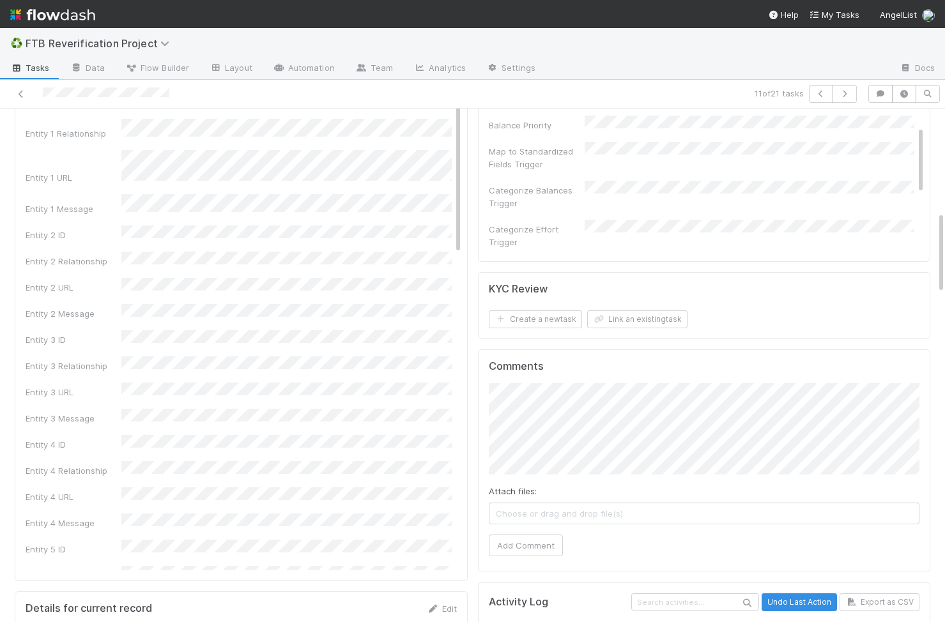
scroll to position [658, 0]
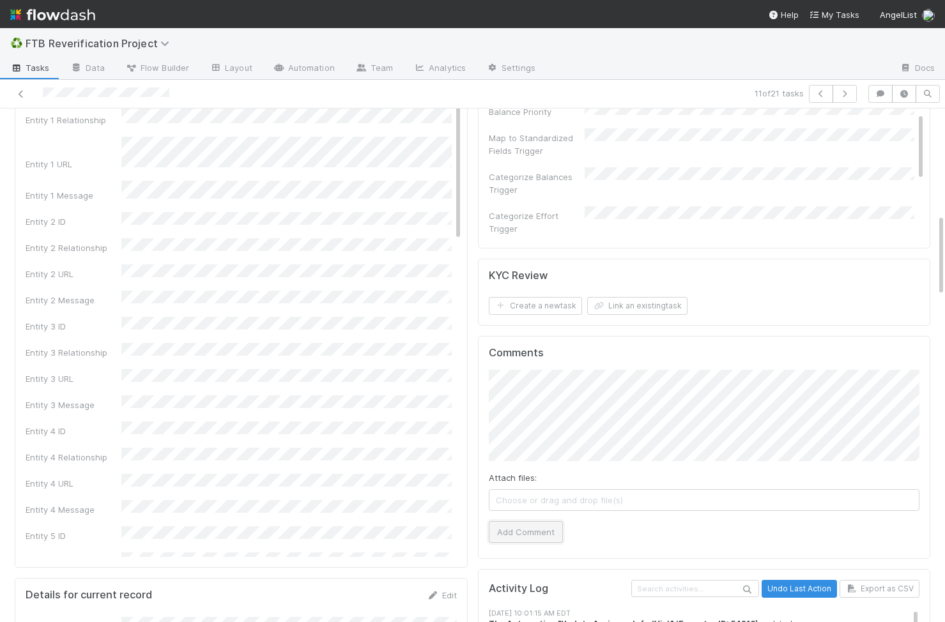
click at [534, 521] on button "Add Comment" at bounding box center [526, 532] width 74 height 22
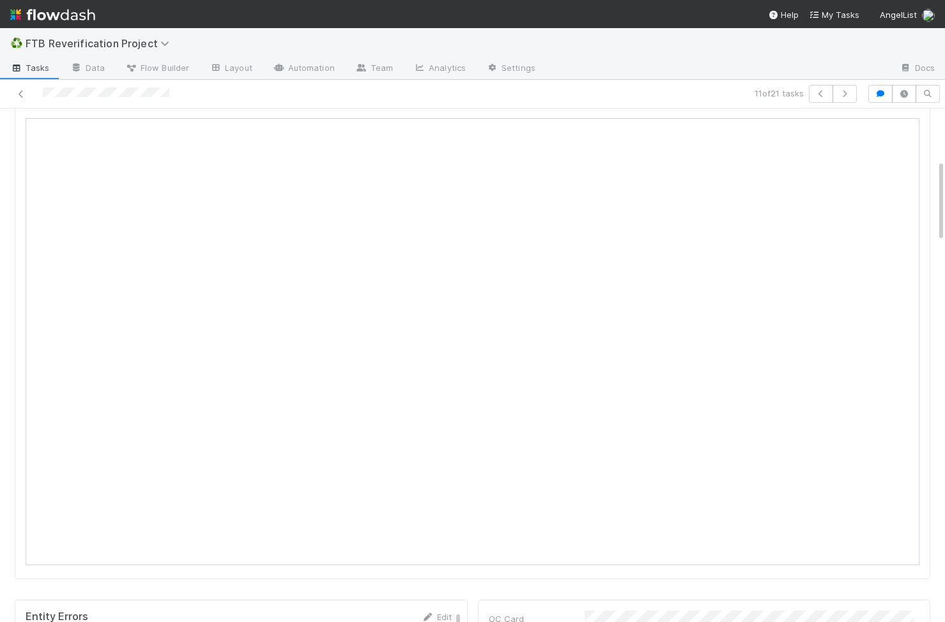
scroll to position [0, 0]
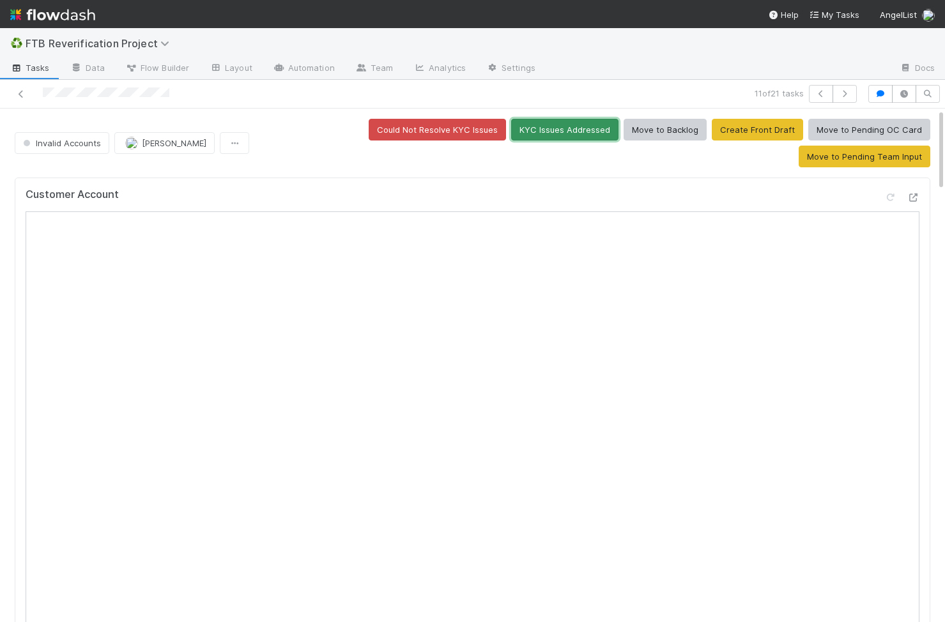
click at [511, 127] on button "KYC Issues Addressed" at bounding box center [564, 130] width 107 height 22
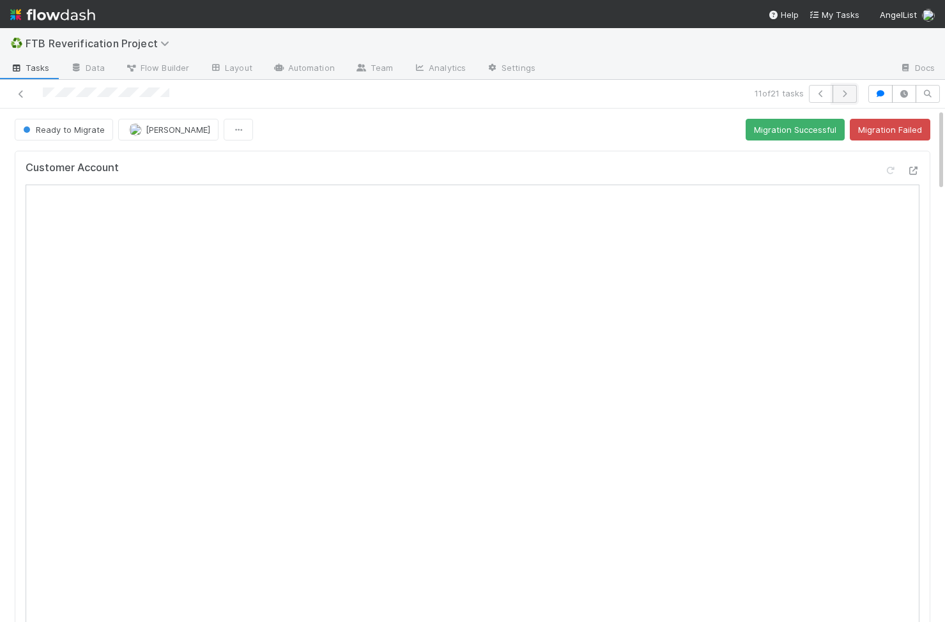
click at [846, 92] on icon "button" at bounding box center [844, 94] width 13 height 8
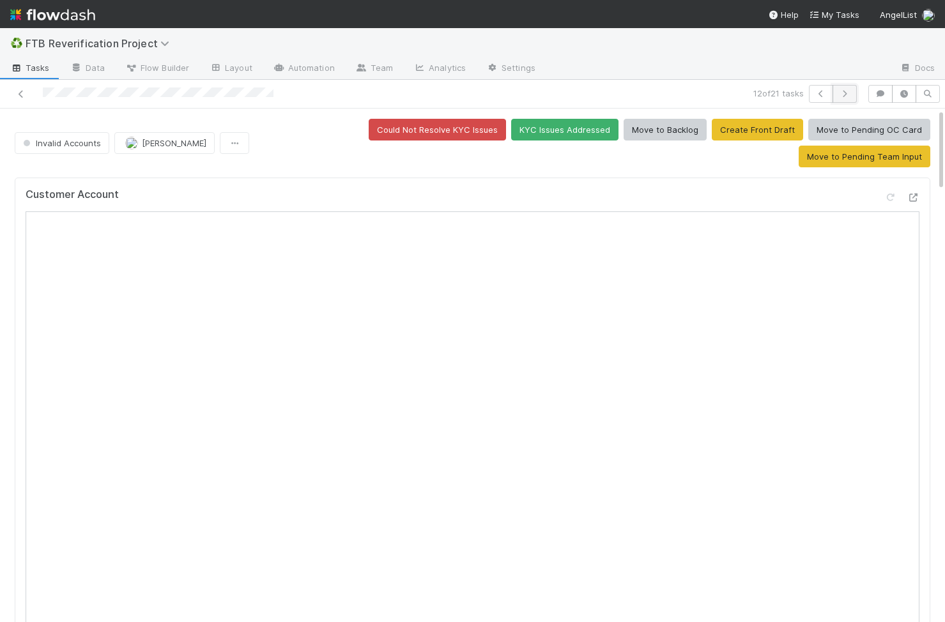
click at [844, 90] on icon "button" at bounding box center [844, 94] width 13 height 8
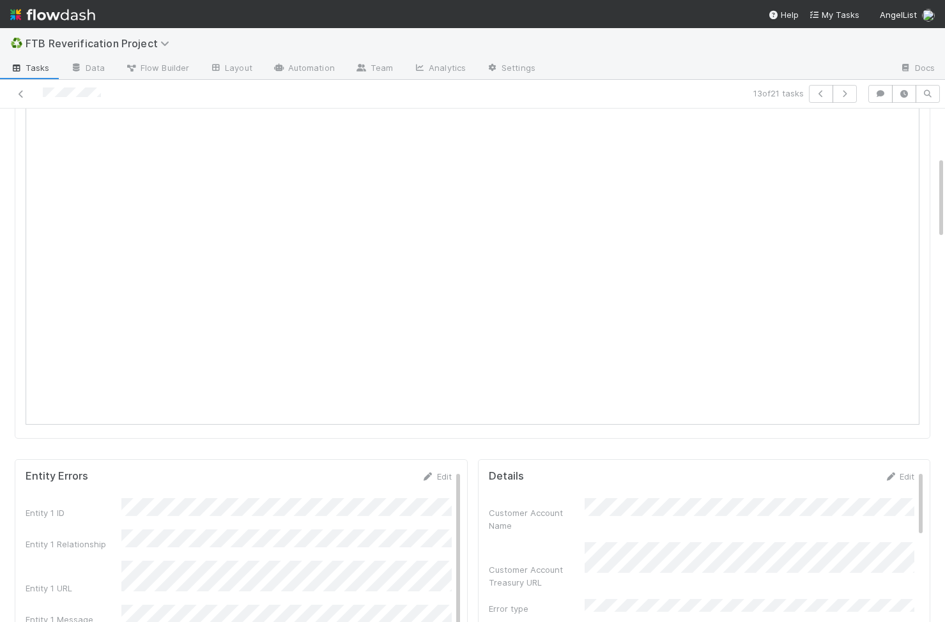
scroll to position [202, 0]
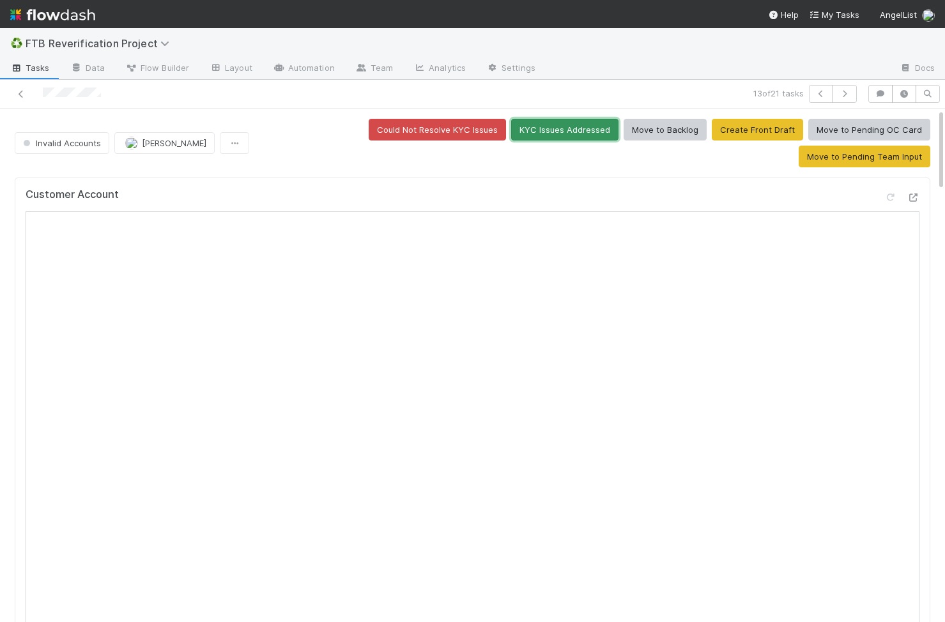
click at [511, 132] on button "KYC Issues Addressed" at bounding box center [564, 130] width 107 height 22
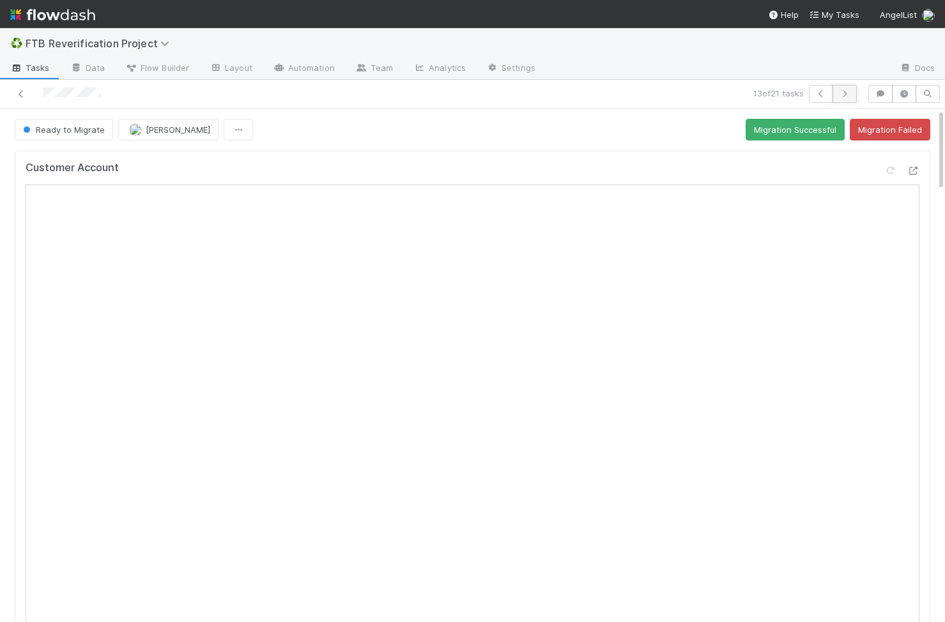
click at [834, 96] on button "button" at bounding box center [844, 94] width 24 height 18
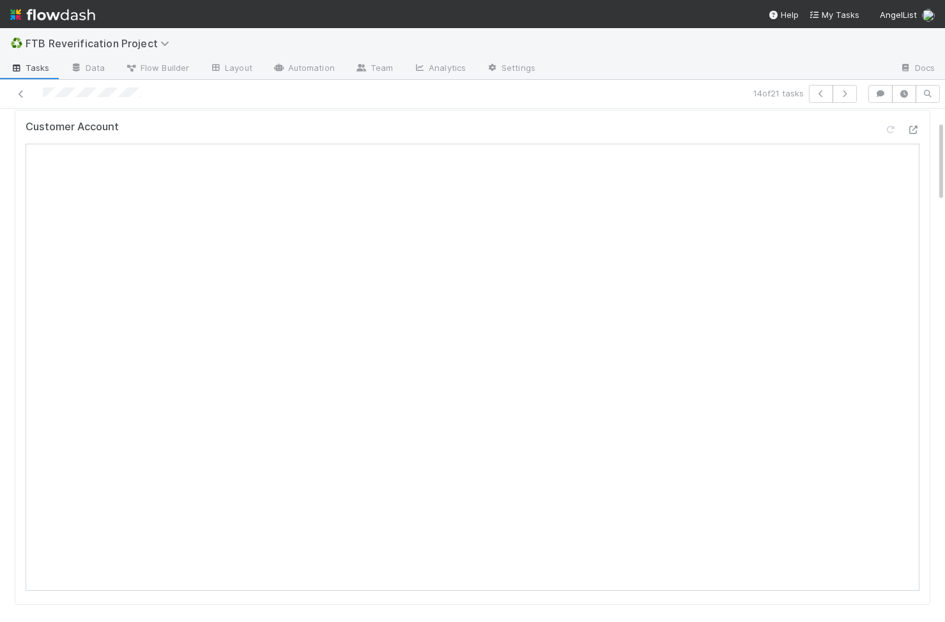
scroll to position [39, 0]
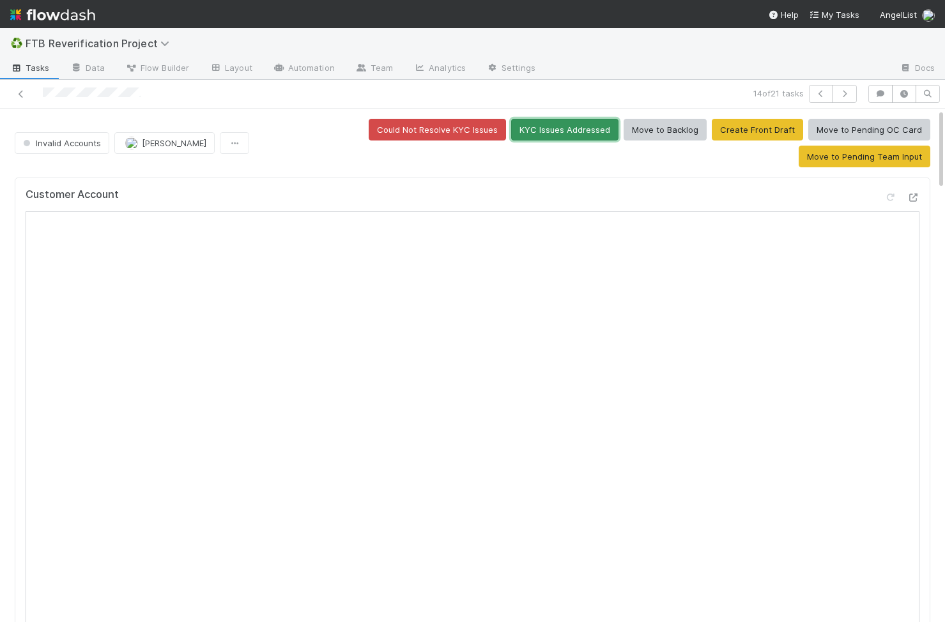
click at [511, 135] on button "KYC Issues Addressed" at bounding box center [564, 130] width 107 height 22
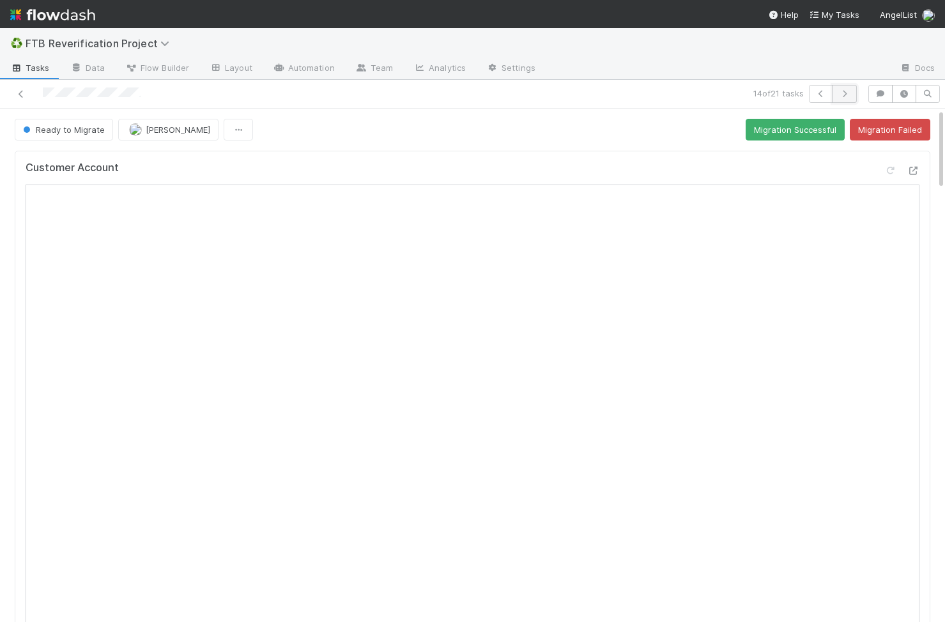
click at [846, 98] on button "button" at bounding box center [844, 94] width 24 height 18
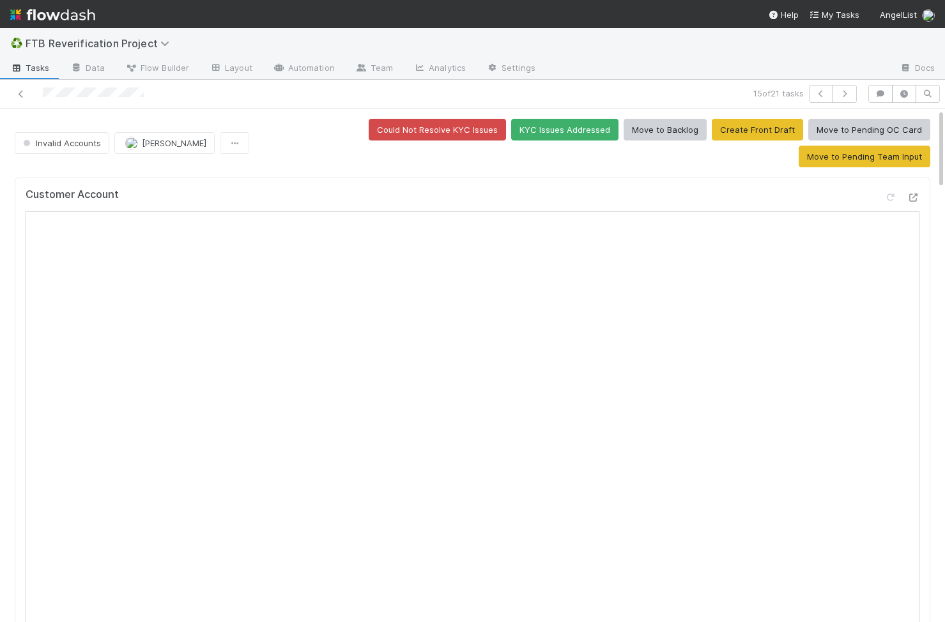
click at [19, 405] on div "Customer Account" at bounding box center [472, 425] width 915 height 495
click at [849, 89] on button "button" at bounding box center [844, 94] width 24 height 18
click at [511, 135] on button "KYC Issues Addressed" at bounding box center [564, 130] width 107 height 22
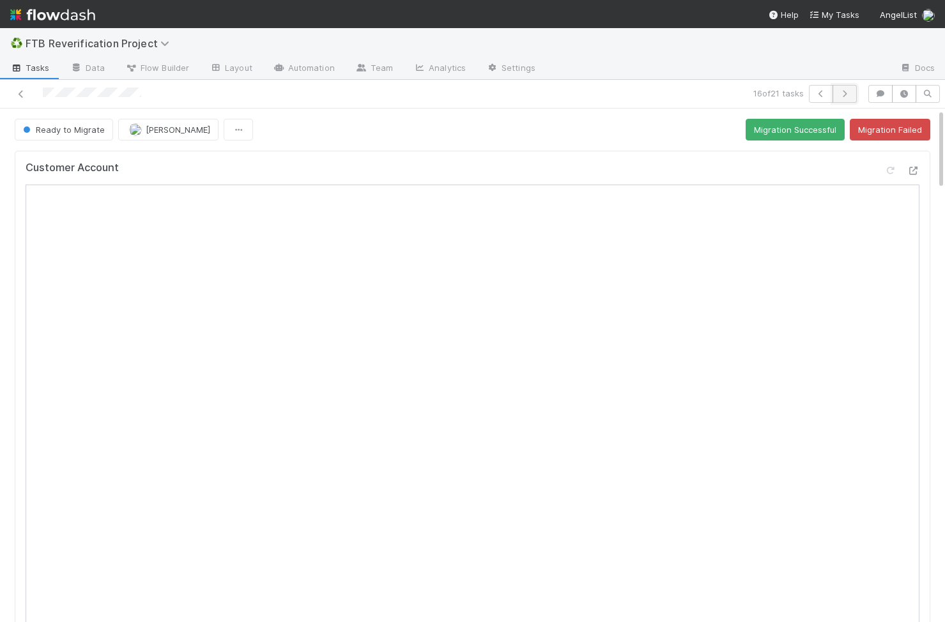
click at [850, 88] on button "button" at bounding box center [844, 94] width 24 height 18
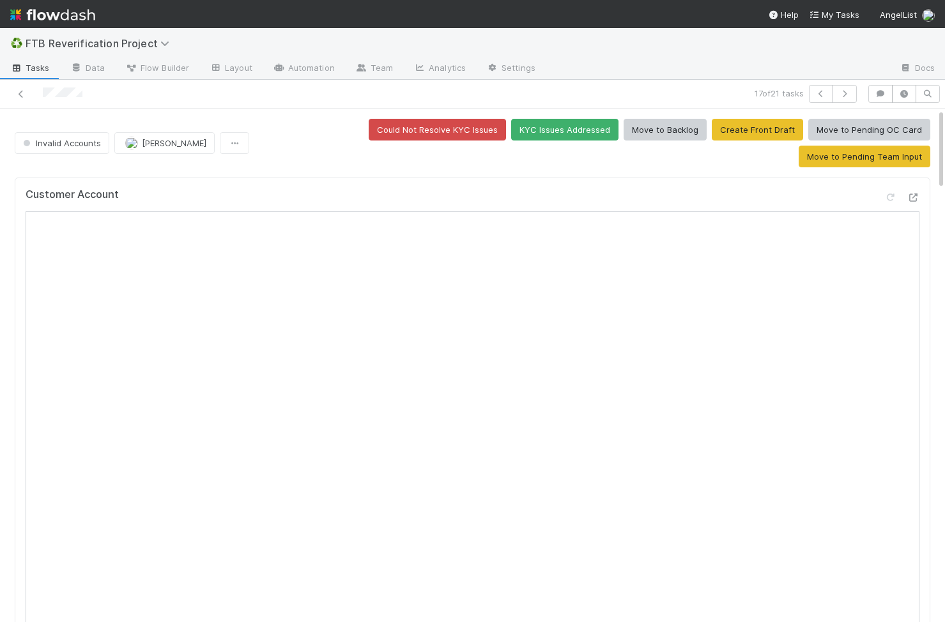
click at [31, 72] on span "Tasks" at bounding box center [30, 67] width 40 height 13
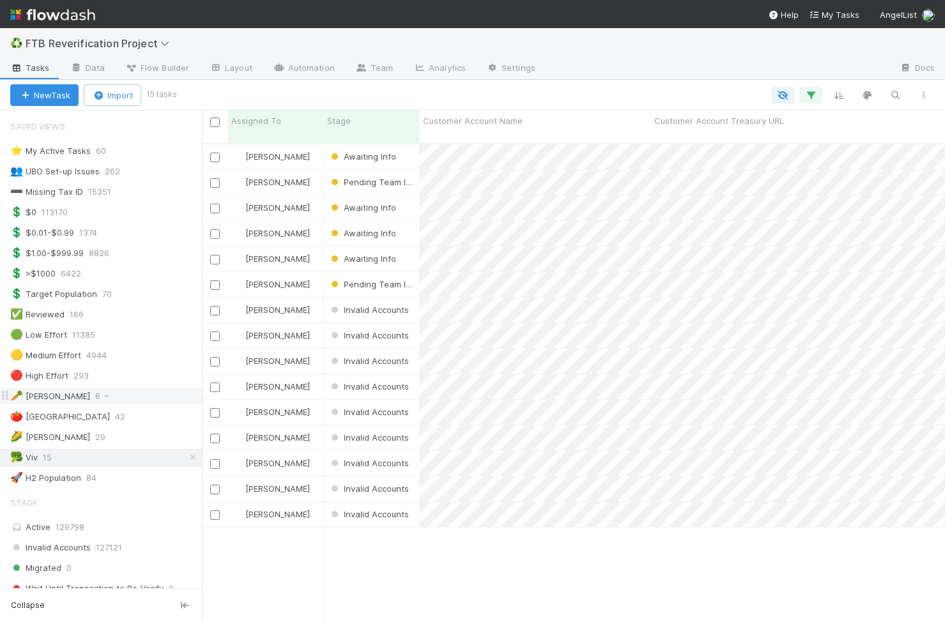
scroll to position [1, 0]
click at [314, 502] on div "[PERSON_NAME]" at bounding box center [275, 514] width 96 height 25
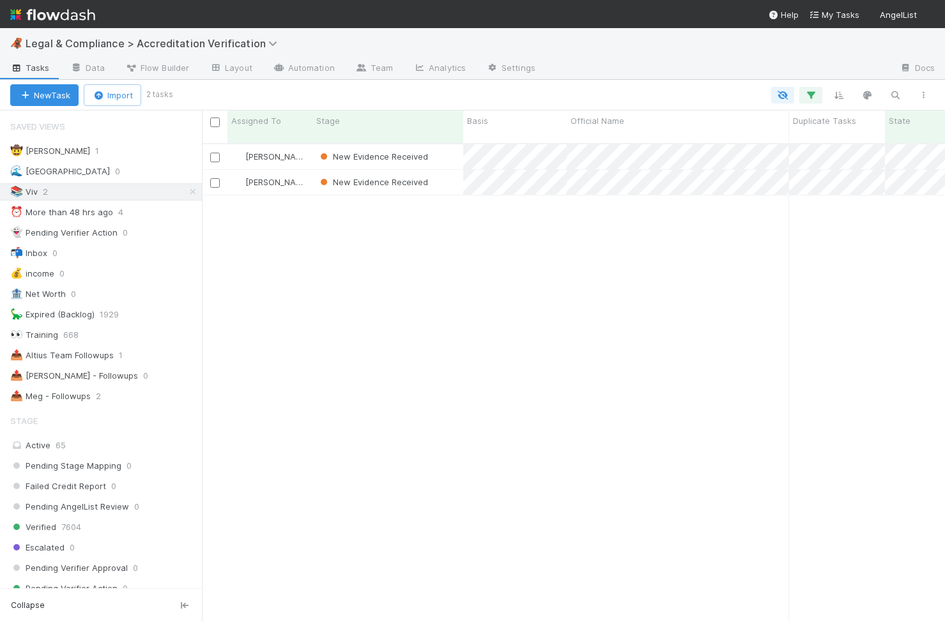
scroll to position [489, 743]
click at [446, 146] on div "New Evidence Received" at bounding box center [387, 156] width 151 height 25
